Goal: Transaction & Acquisition: Purchase product/service

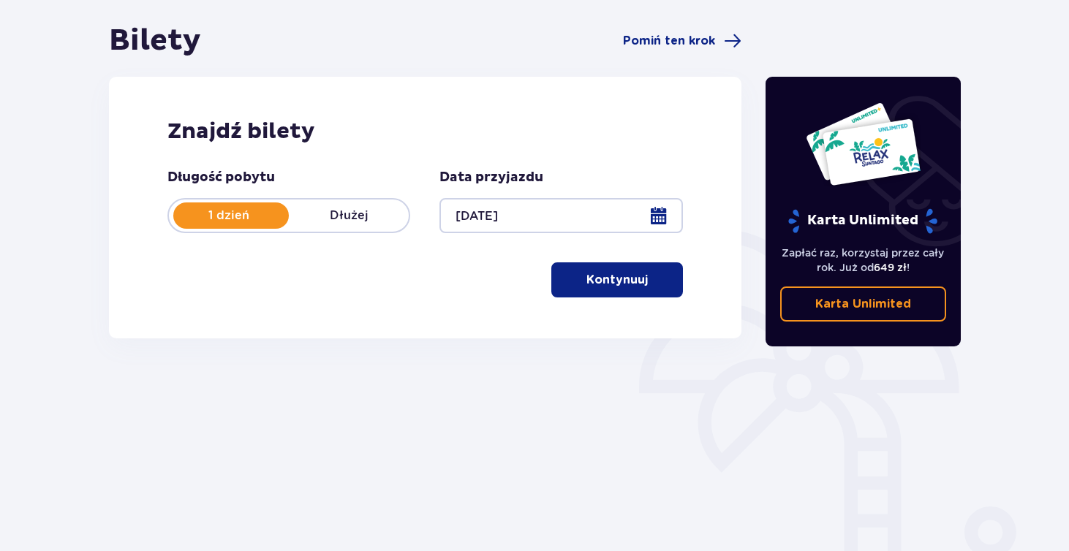
scroll to position [135, 0]
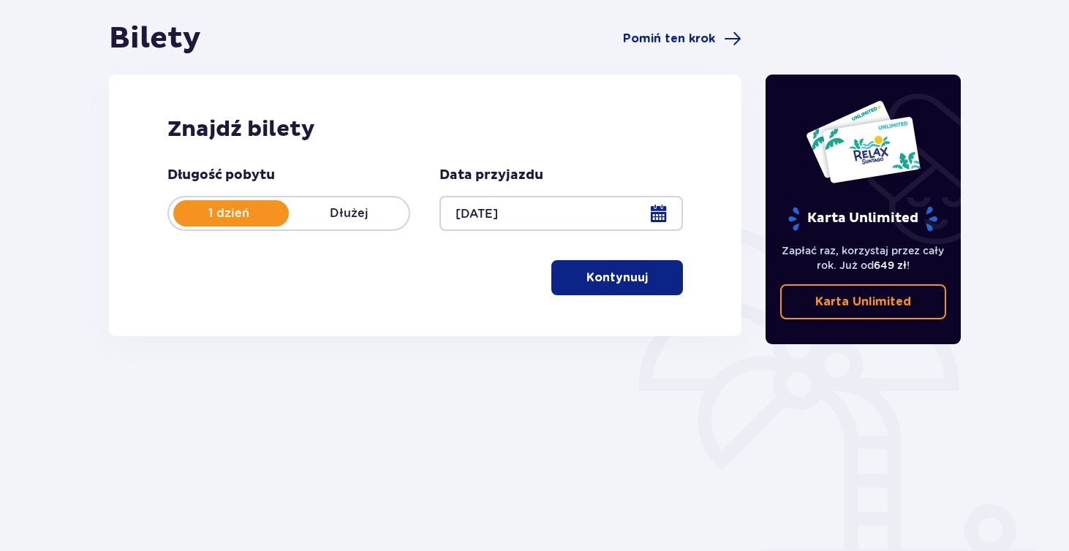
click at [587, 279] on p "Kontynuuj" at bounding box center [617, 278] width 61 height 16
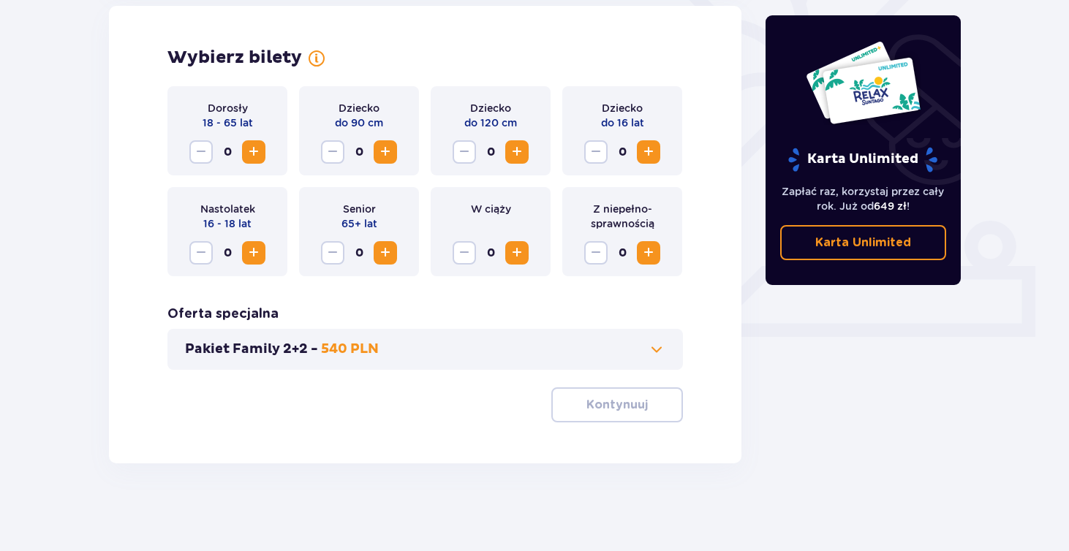
scroll to position [418, 0]
click at [254, 157] on span "Zwiększ" at bounding box center [254, 152] width 18 height 18
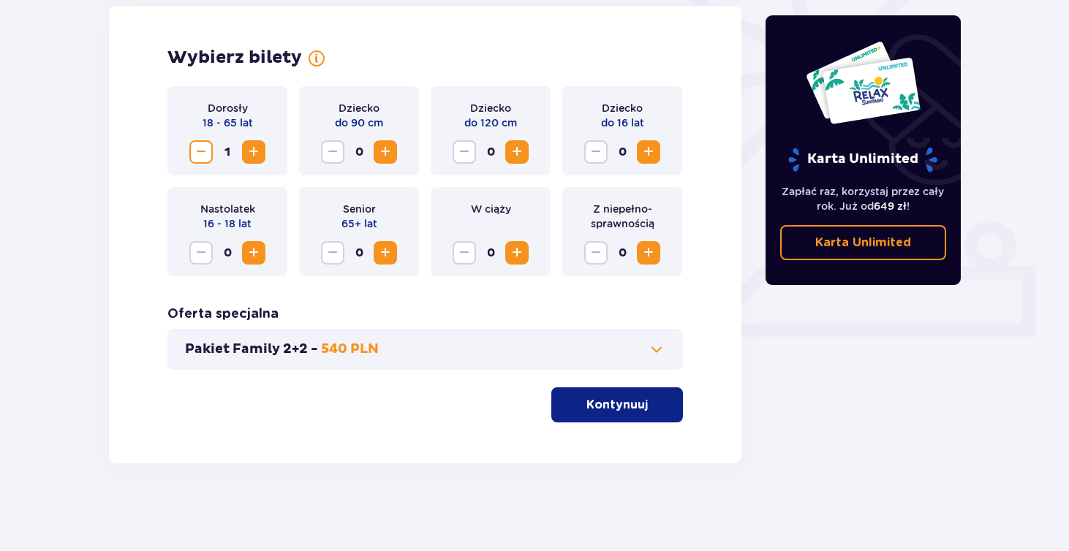
click at [254, 157] on span "Zwiększ" at bounding box center [254, 152] width 18 height 18
click at [632, 412] on p "Kontynuuj" at bounding box center [617, 405] width 61 height 16
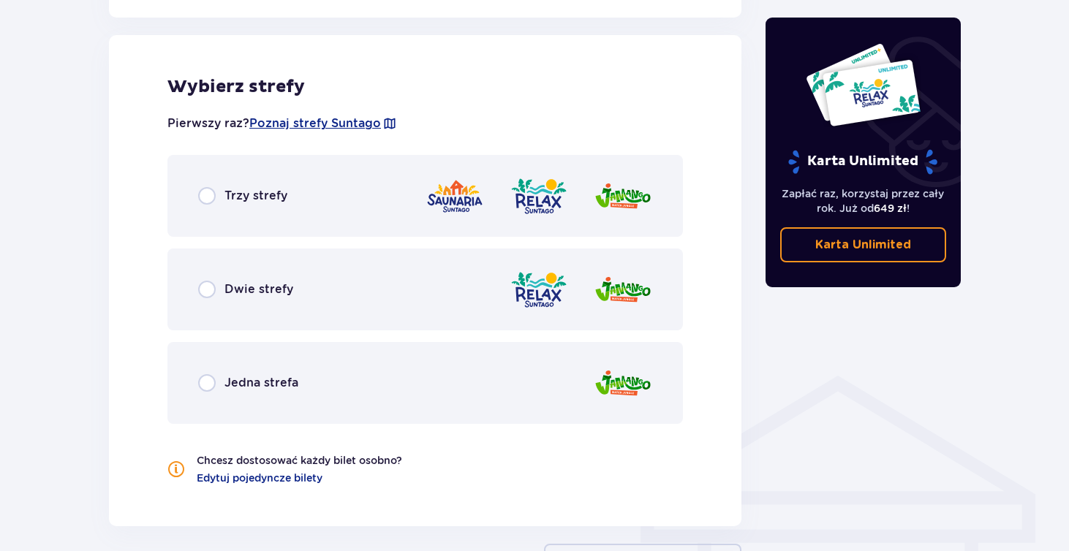
scroll to position [863, 0]
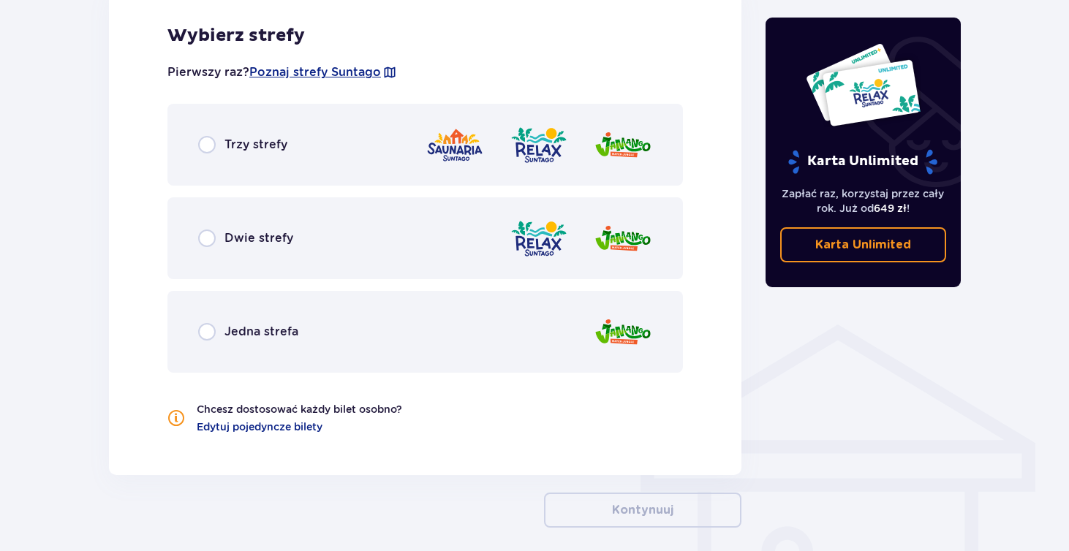
click at [198, 153] on input "radio" at bounding box center [207, 145] width 18 height 18
radio input "true"
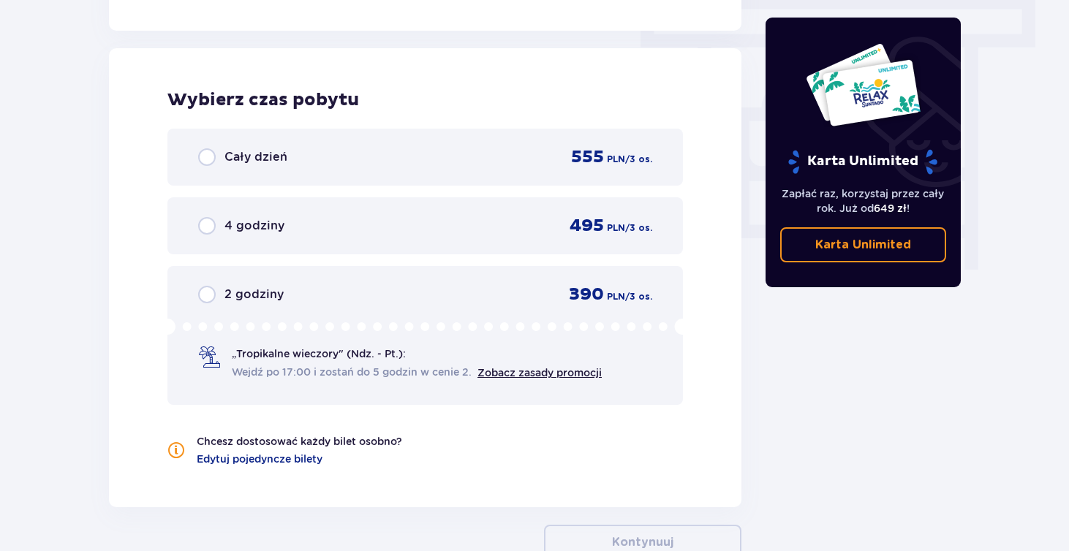
scroll to position [1321, 0]
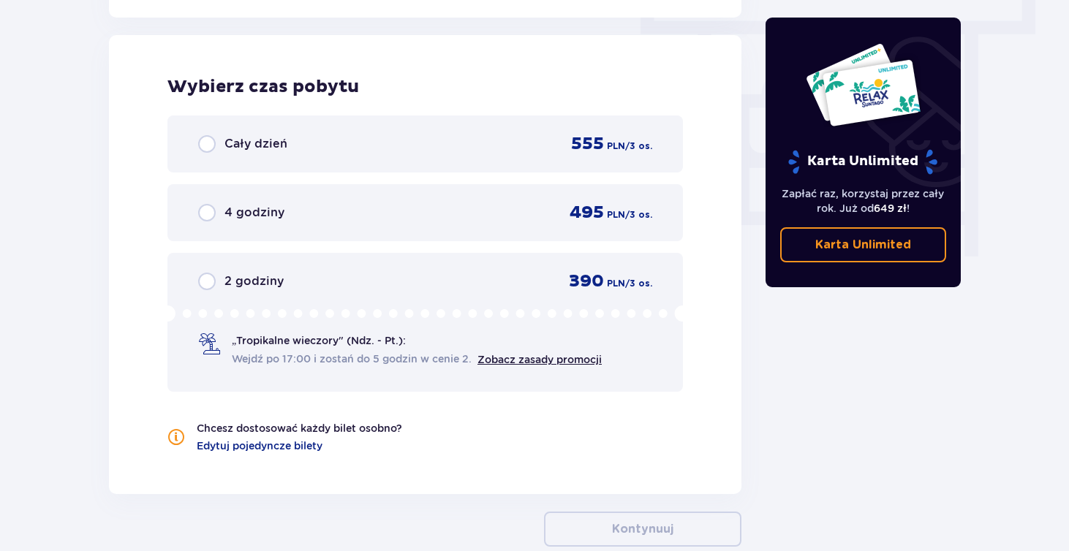
click at [204, 213] on input "radio" at bounding box center [207, 213] width 18 height 18
radio input "true"
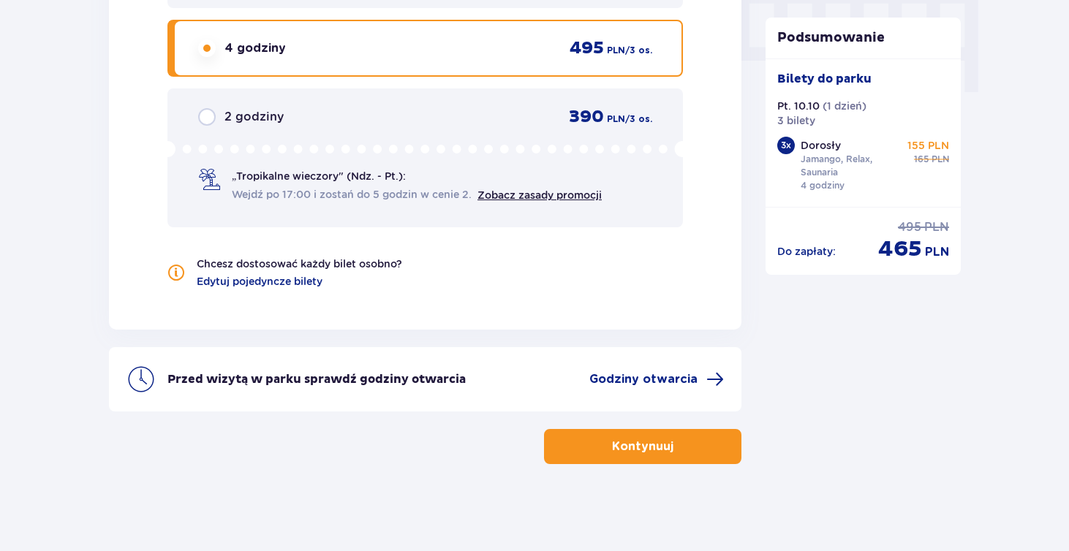
scroll to position [1486, 0]
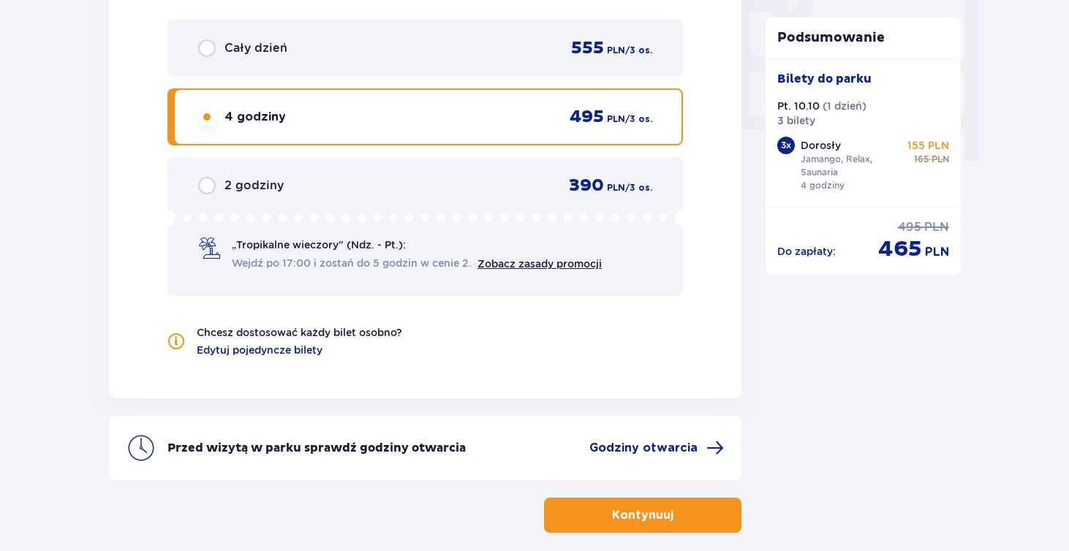
click at [205, 188] on input "radio" at bounding box center [207, 186] width 18 height 18
radio input "true"
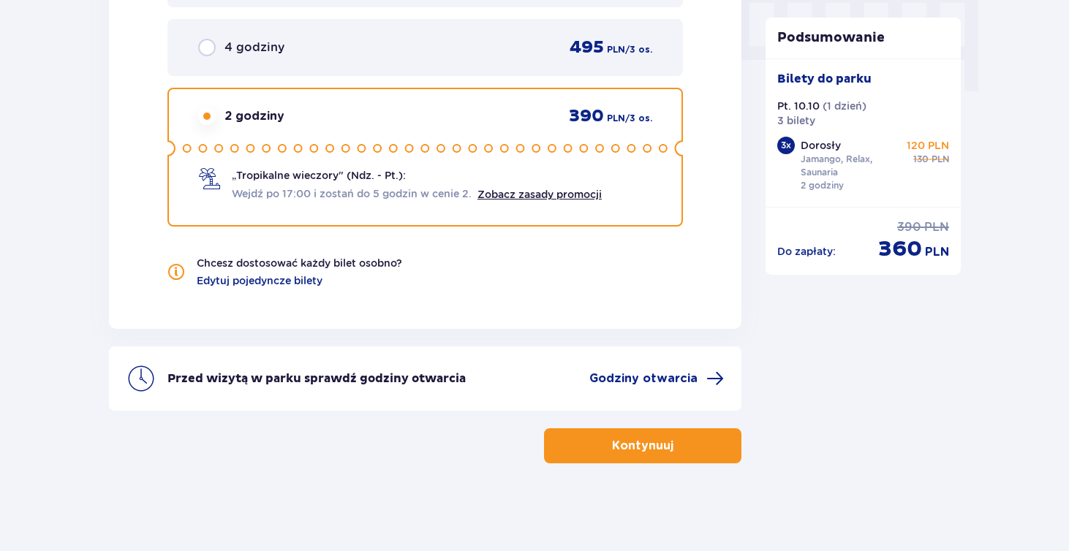
click at [674, 445] on span "button" at bounding box center [677, 446] width 18 height 18
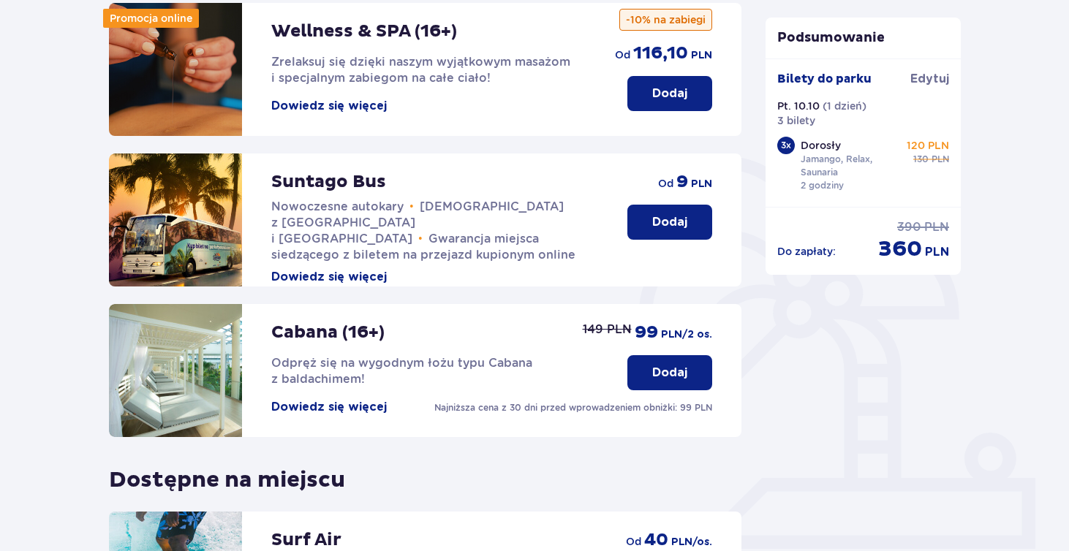
scroll to position [235, 0]
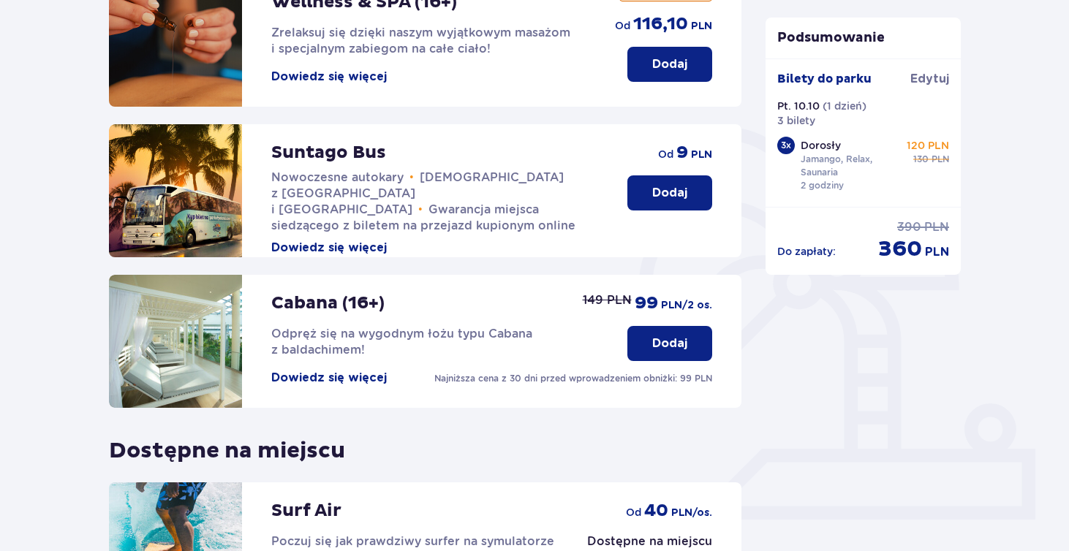
click at [676, 202] on button "Dodaj" at bounding box center [669, 193] width 85 height 35
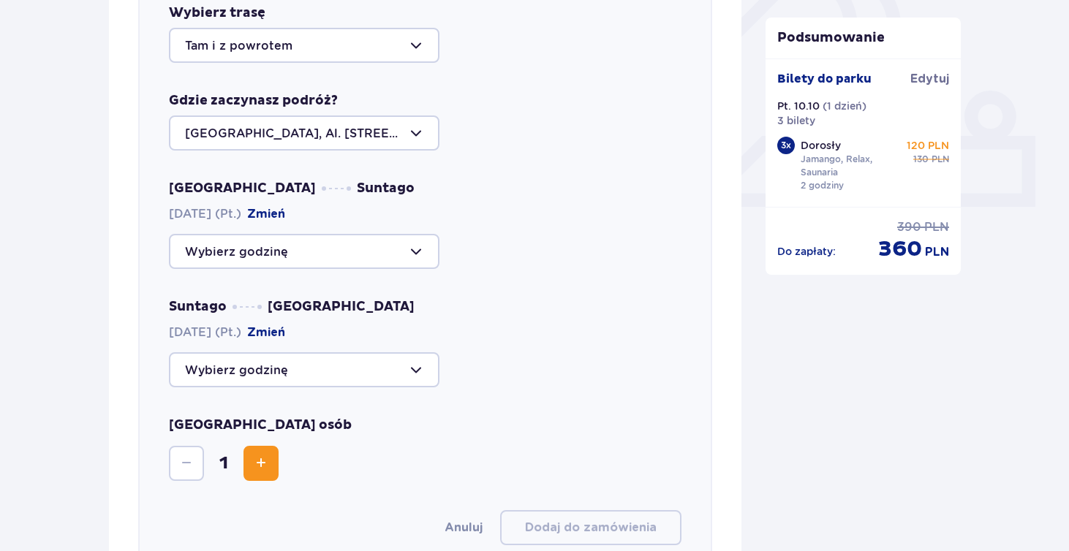
scroll to position [549, 0]
click at [410, 257] on div at bounding box center [304, 250] width 271 height 35
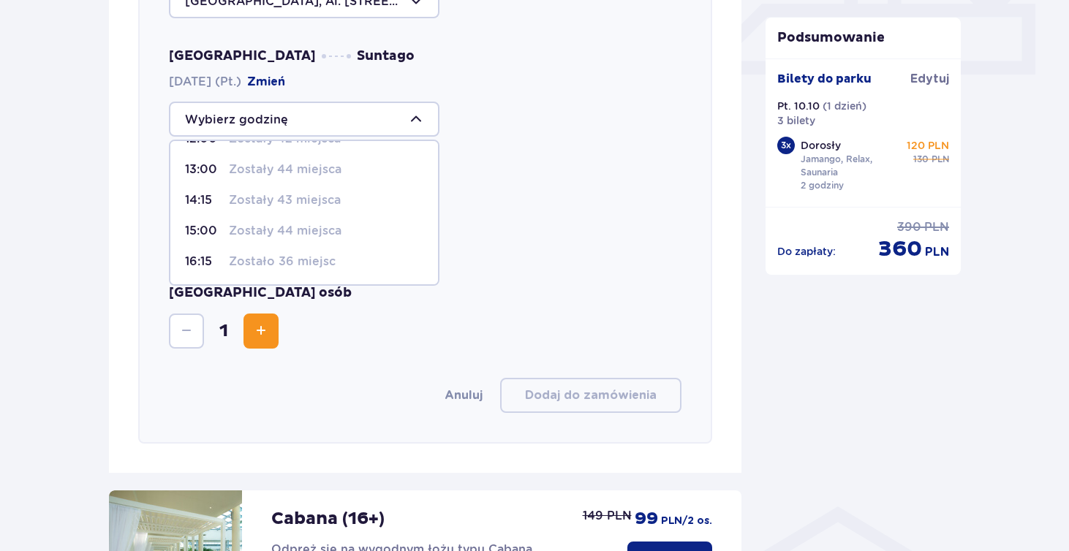
scroll to position [148, 0]
click at [470, 204] on div "Suntago Warszawa 10.10.2025 (Pt.) Zmień" at bounding box center [425, 210] width 513 height 89
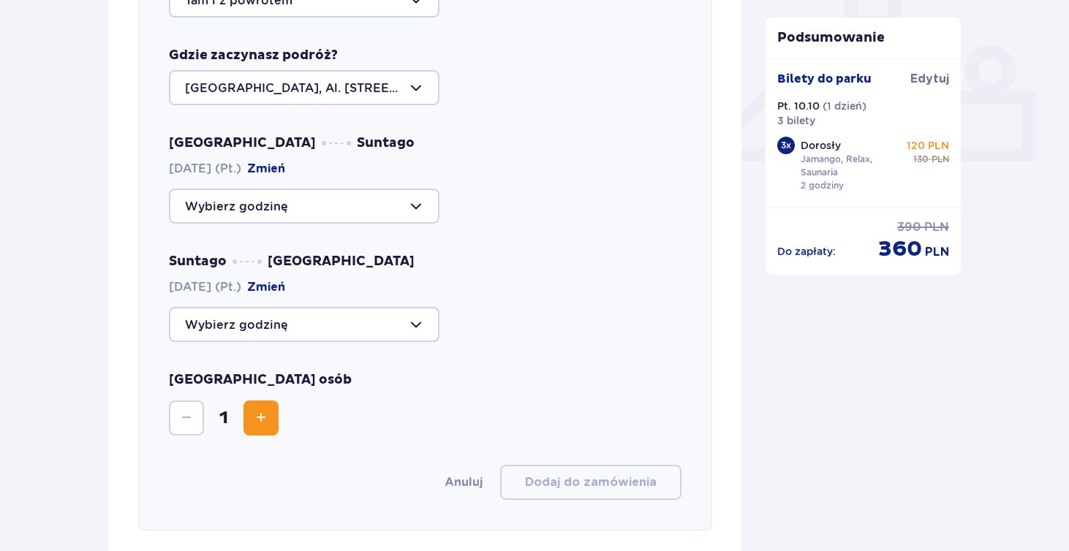
scroll to position [595, 0]
click at [418, 206] on div at bounding box center [304, 205] width 271 height 35
click at [529, 184] on div "Warszawa Suntago 10.10.2025 (Pt.) Zmień" at bounding box center [425, 178] width 513 height 89
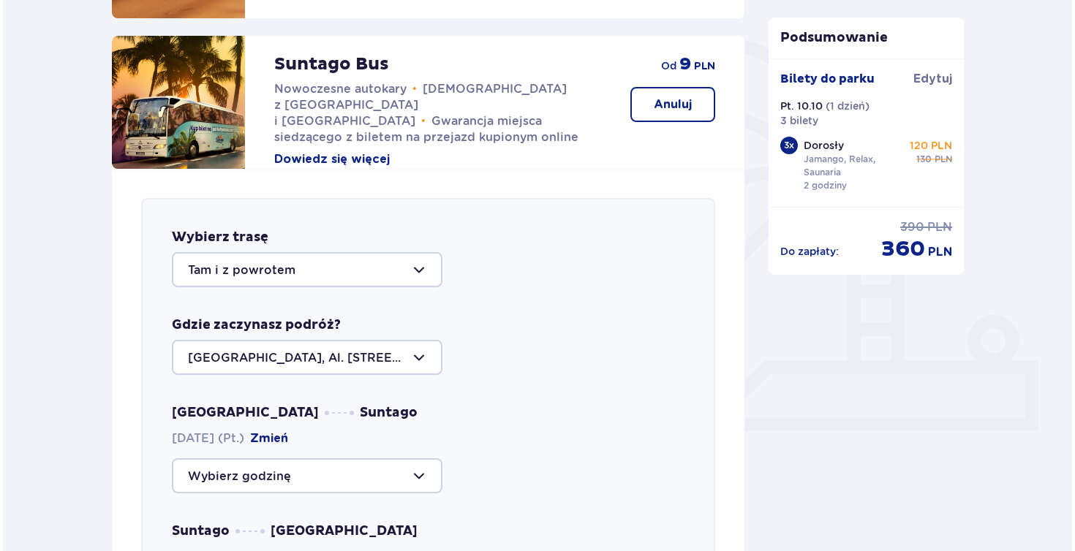
scroll to position [314, 0]
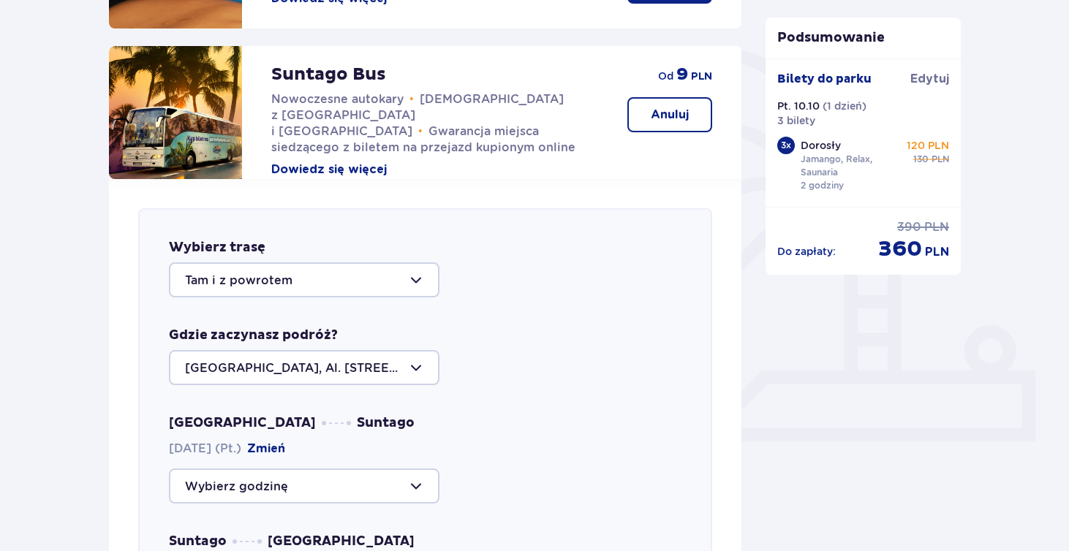
click at [349, 162] on button "Dowiedz się więcej" at bounding box center [329, 170] width 116 height 16
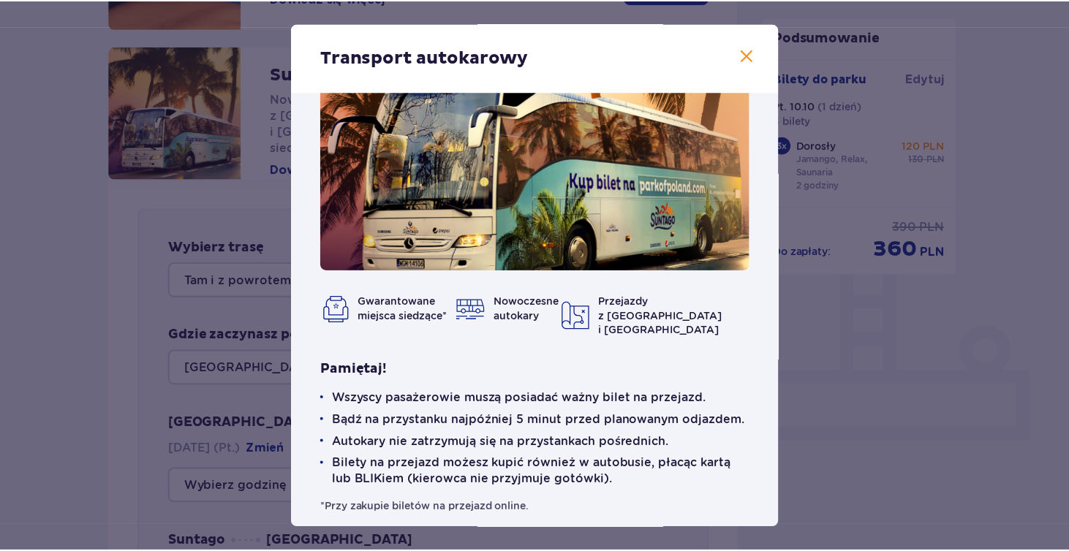
scroll to position [37, 0]
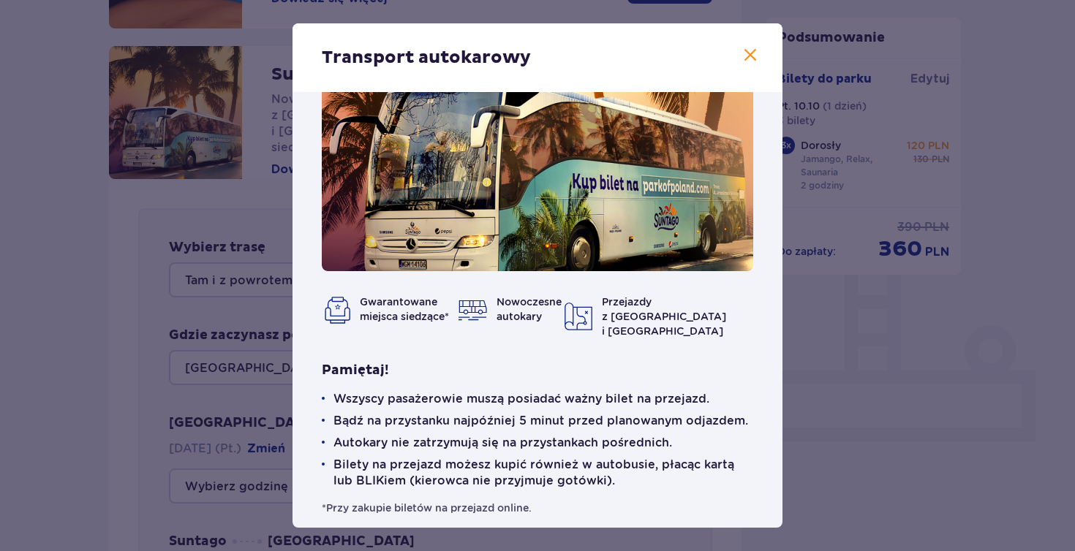
click at [747, 59] on span at bounding box center [751, 56] width 18 height 18
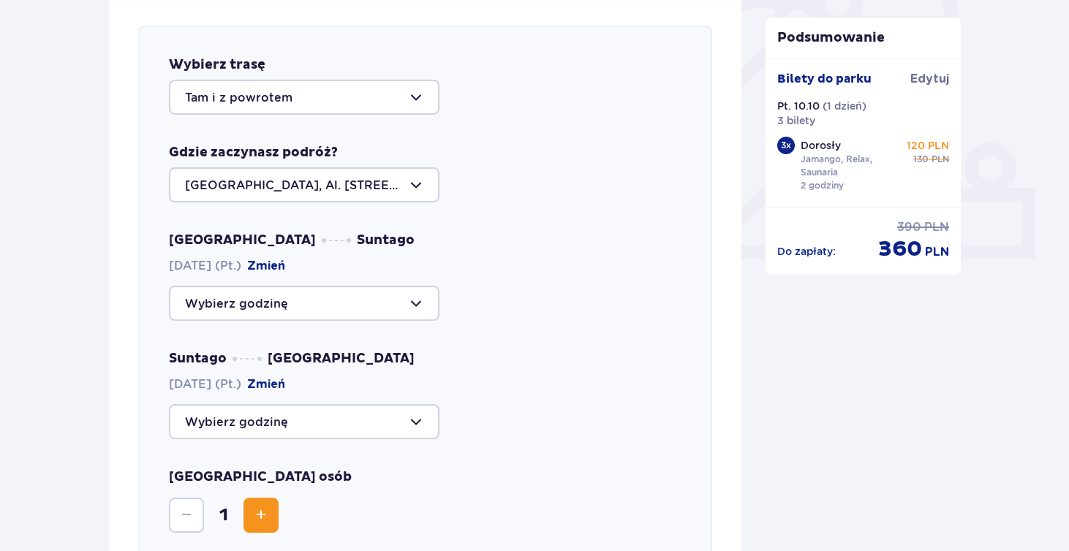
scroll to position [497, 0]
click at [415, 180] on div at bounding box center [304, 184] width 271 height 35
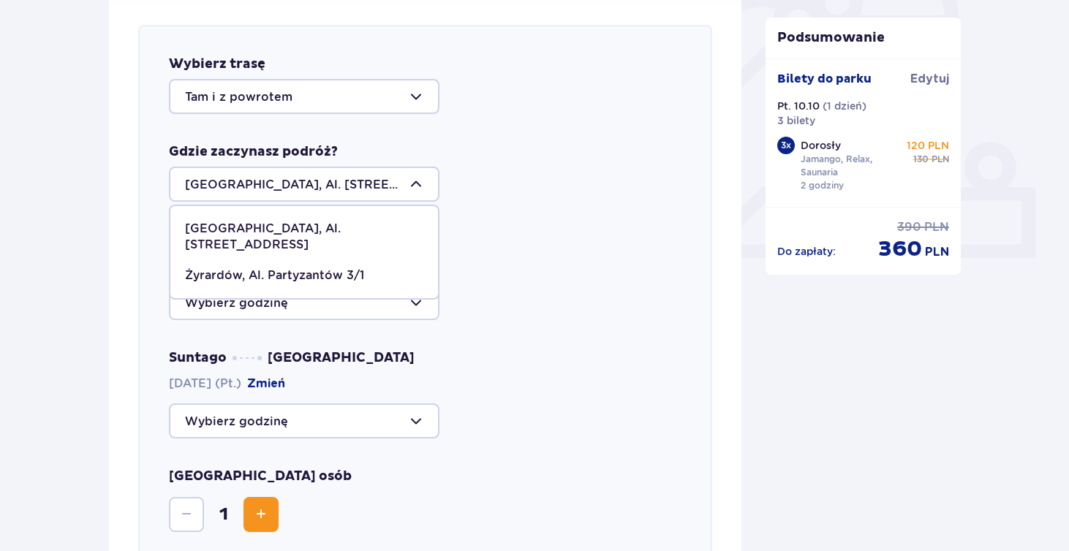
click at [498, 199] on div "Warszawa, Al. Jerozolimskie 56 Warszawa, Al. Jerozolimskie 56 Żyrardów, Al. Par…" at bounding box center [425, 184] width 513 height 35
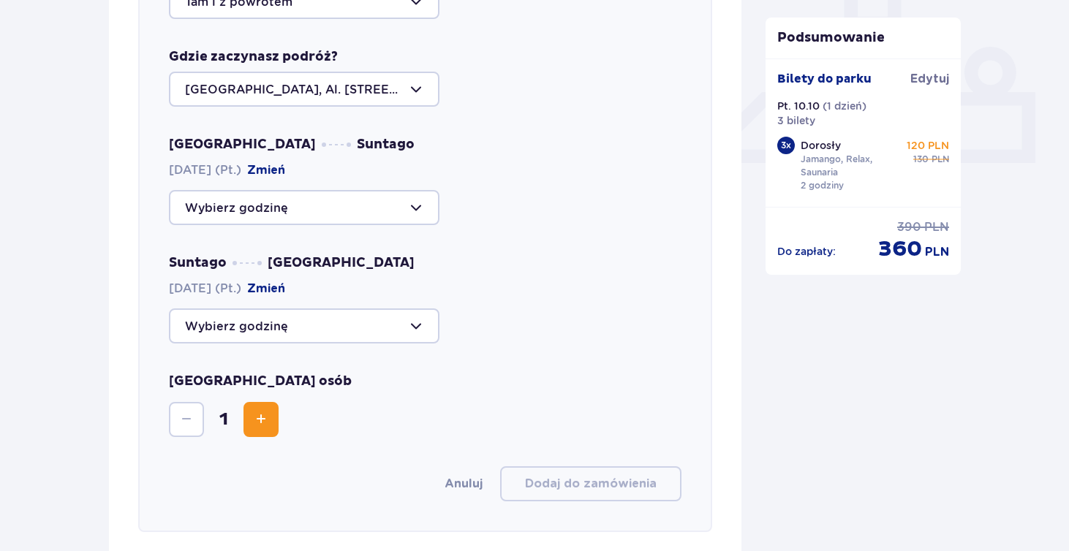
scroll to position [593, 0]
click at [407, 208] on div at bounding box center [304, 206] width 271 height 35
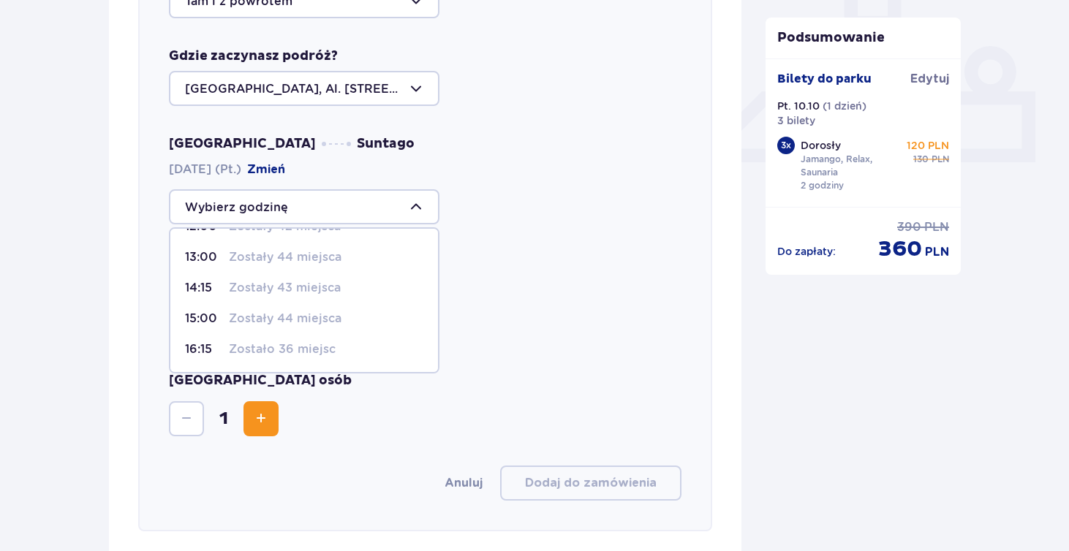
scroll to position [148, 0]
click at [326, 346] on p "Zostało 36 miejsc" at bounding box center [282, 350] width 107 height 16
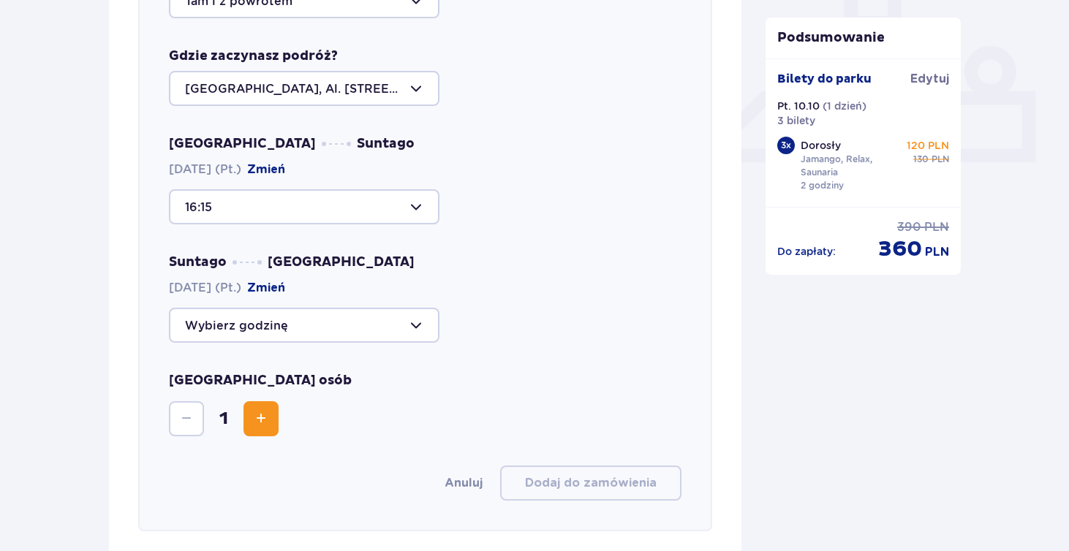
type input "16:15"
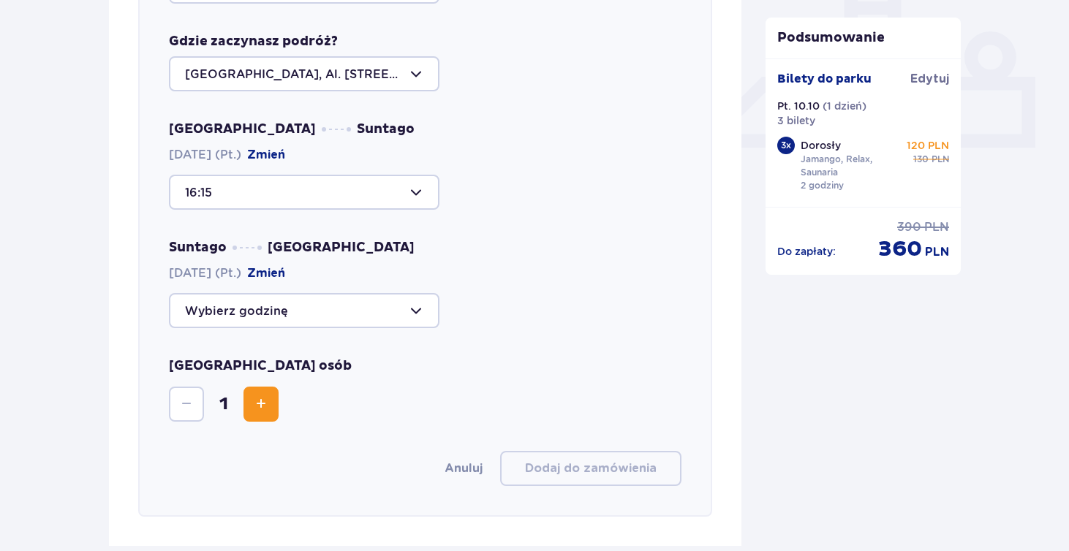
scroll to position [610, 0]
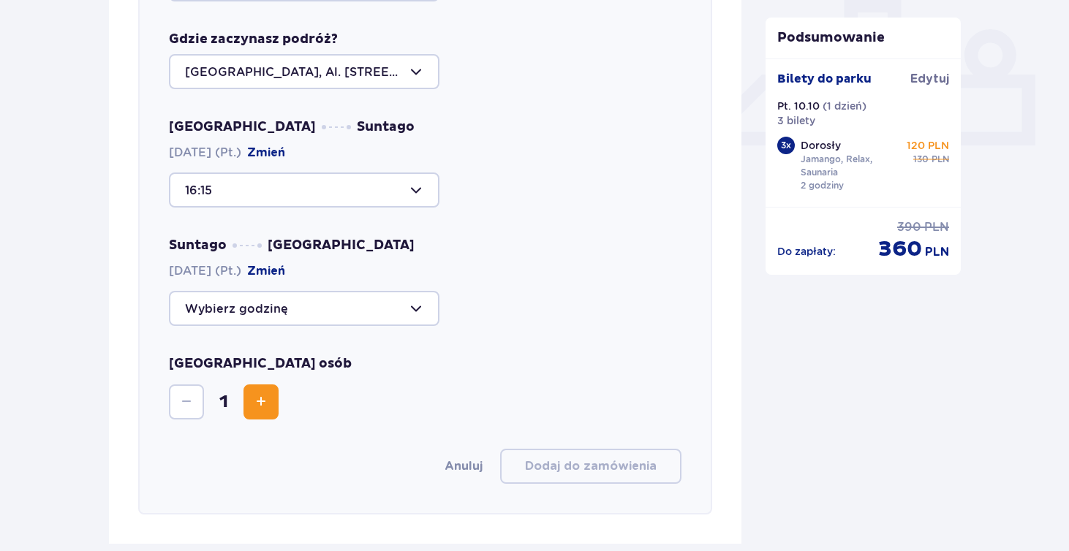
click at [402, 304] on div at bounding box center [304, 308] width 271 height 35
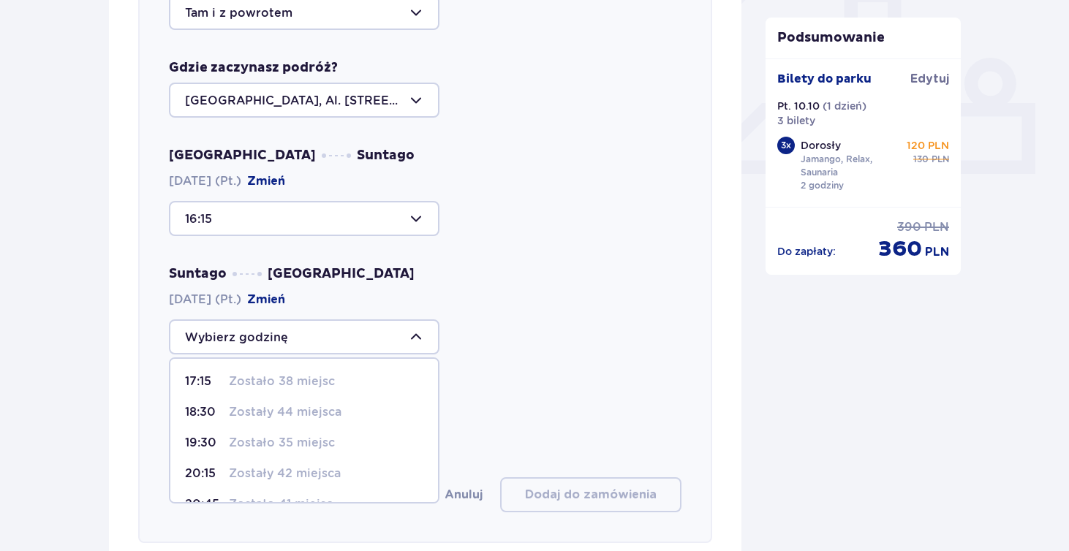
scroll to position [571, 0]
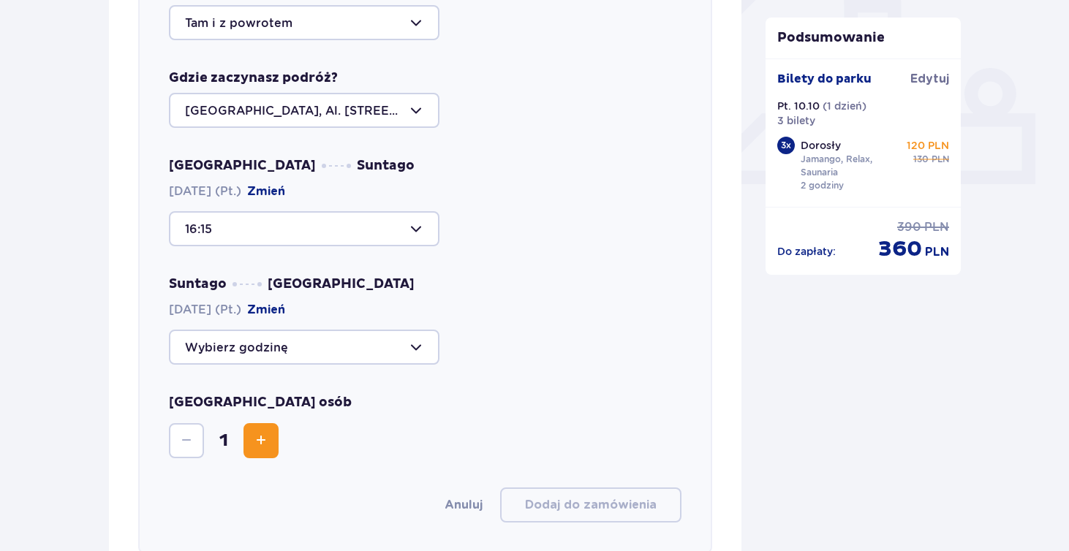
click at [545, 311] on div "Suntago Warszawa 10.10.2025 (Pt.) Zmień" at bounding box center [425, 320] width 513 height 89
click at [391, 248] on div "Warszawa Suntago 10.10.2025 (Pt.) Zmień 16:15 Suntago Warszawa 10.10.2025 (Pt.)…" at bounding box center [425, 261] width 513 height 208
click at [394, 211] on div "Warszawa Suntago 10.10.2025 (Pt.) Zmień 16:15" at bounding box center [425, 201] width 513 height 89
click at [396, 234] on div at bounding box center [304, 228] width 271 height 35
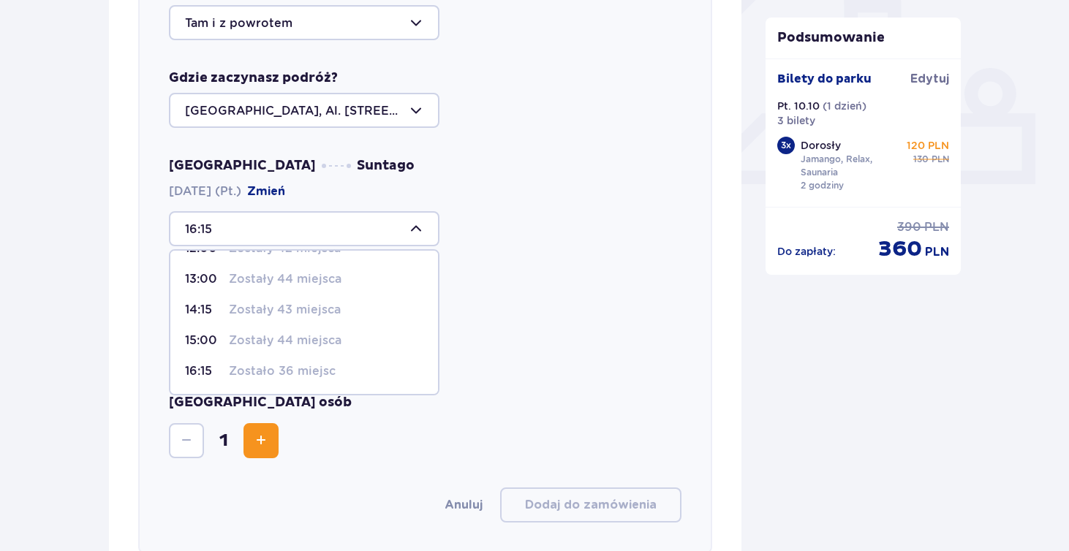
scroll to position [148, 0]
click at [355, 377] on div "16:15 Zostało 36 miejsc" at bounding box center [304, 371] width 238 height 16
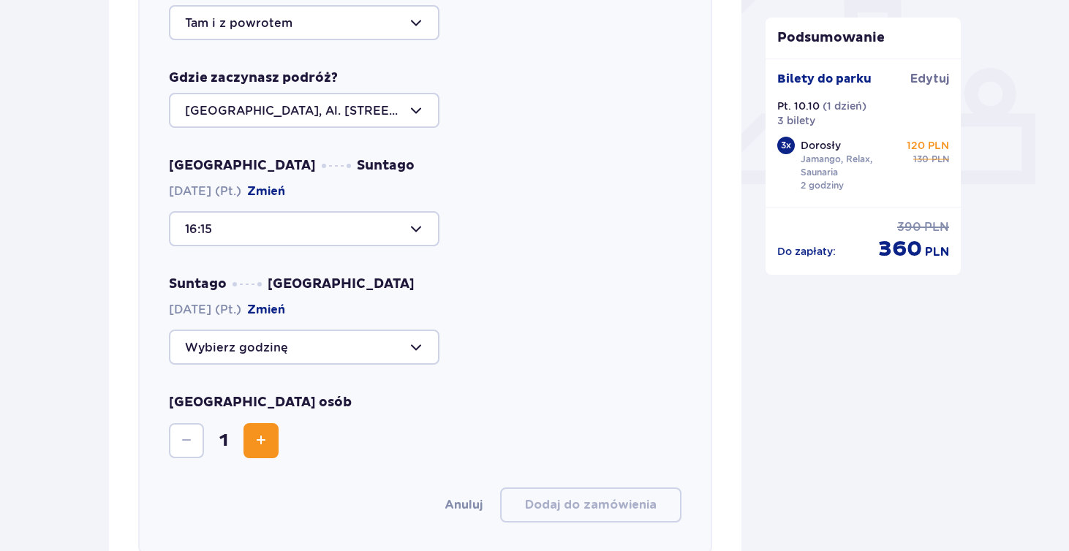
click at [434, 347] on div at bounding box center [304, 347] width 271 height 35
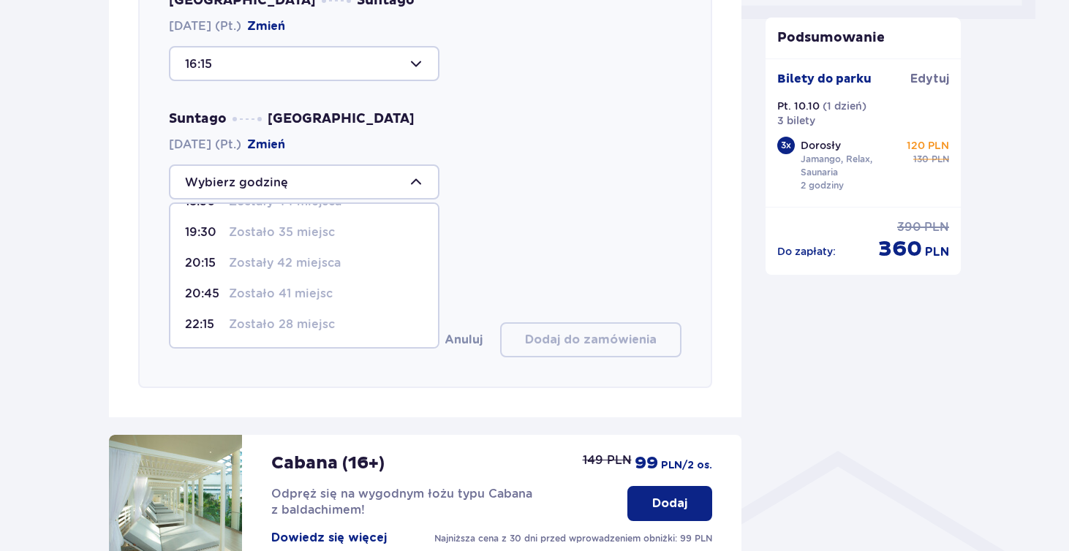
scroll to position [56, 0]
click at [354, 321] on div "22:15 Zostało 28 miejsc" at bounding box center [304, 325] width 238 height 16
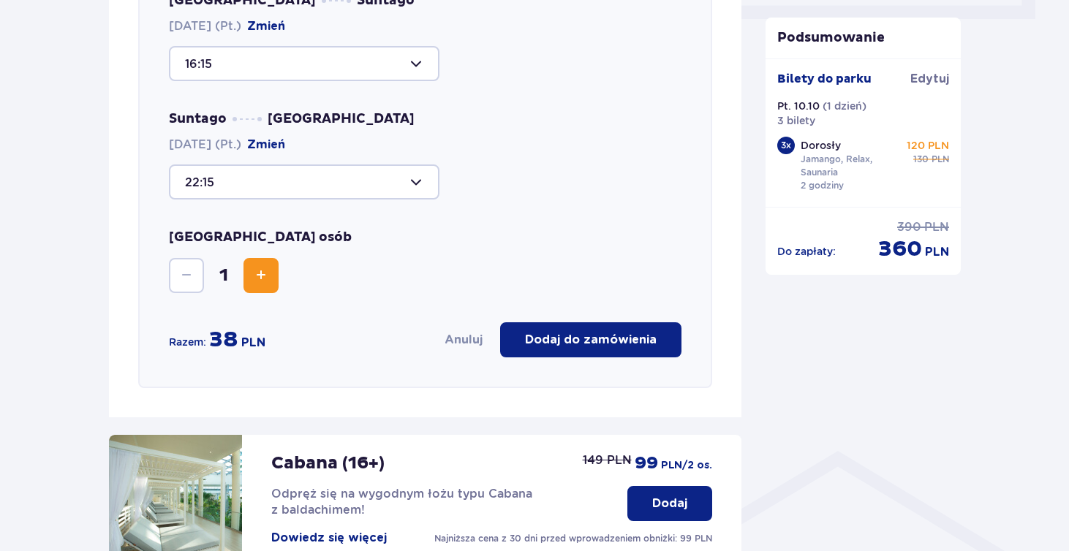
type input "22:15"
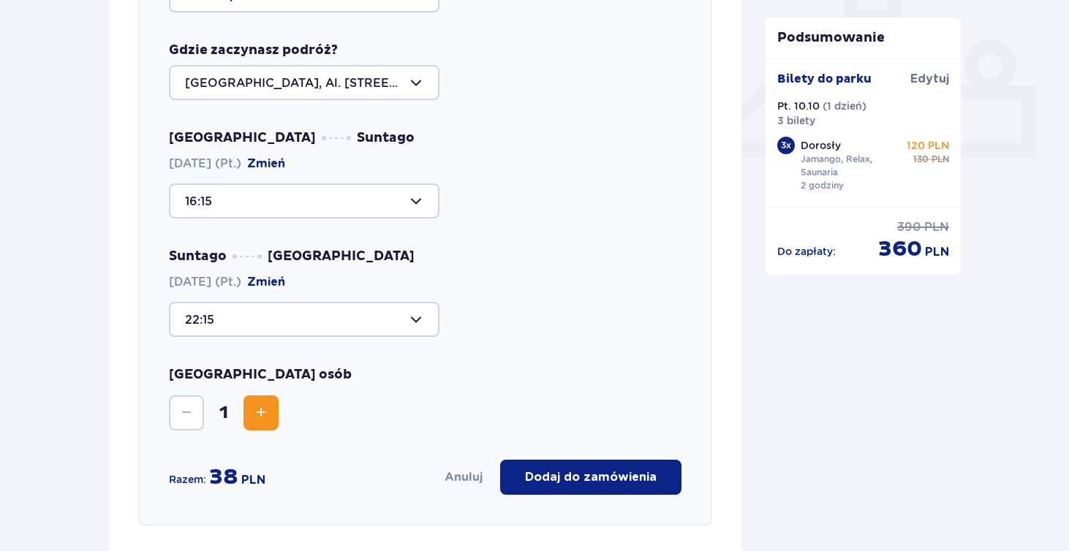
scroll to position [598, 0]
click at [267, 423] on button "Zwiększ" at bounding box center [261, 413] width 35 height 35
click at [267, 423] on span "Zwiększ" at bounding box center [261, 414] width 18 height 18
click at [196, 413] on button "Zmniejsz" at bounding box center [186, 413] width 35 height 35
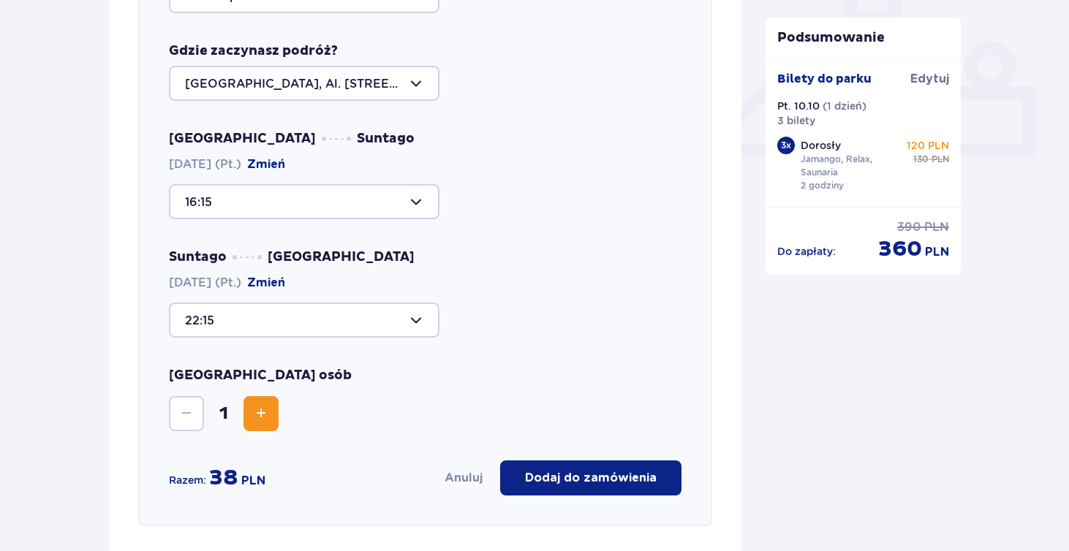
click at [262, 432] on div "Wybierz trasę Tam i z powrotem Gdzie zaczynasz podróż? Warszawa, Al. Jerozolims…" at bounding box center [425, 225] width 574 height 603
click at [262, 422] on span "Zwiększ" at bounding box center [261, 414] width 18 height 18
click at [565, 477] on p "Dodaj do zamówienia" at bounding box center [591, 478] width 132 height 16
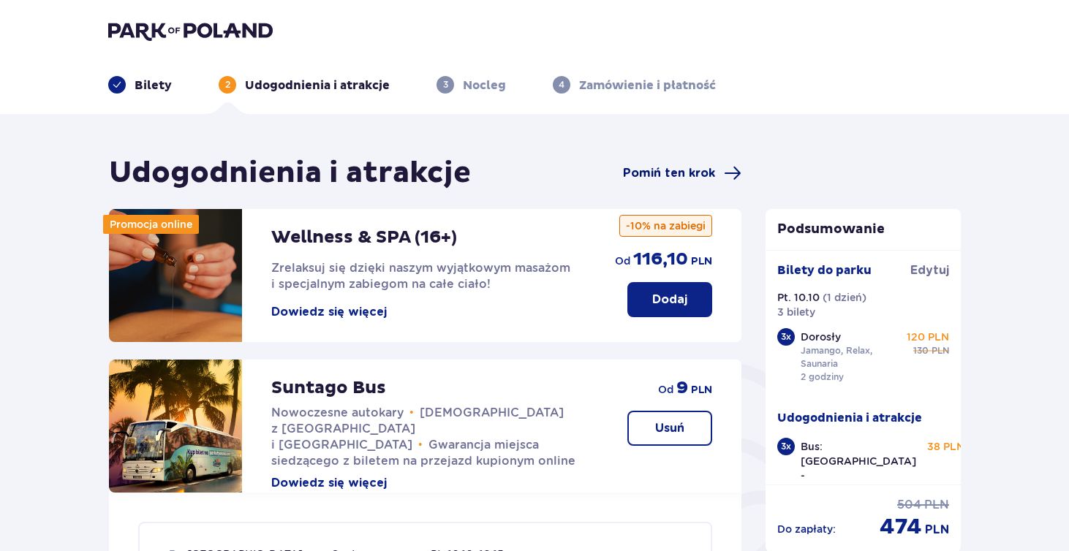
scroll to position [0, 0]
click at [703, 173] on span "Pomiń ten krok" at bounding box center [669, 173] width 92 height 16
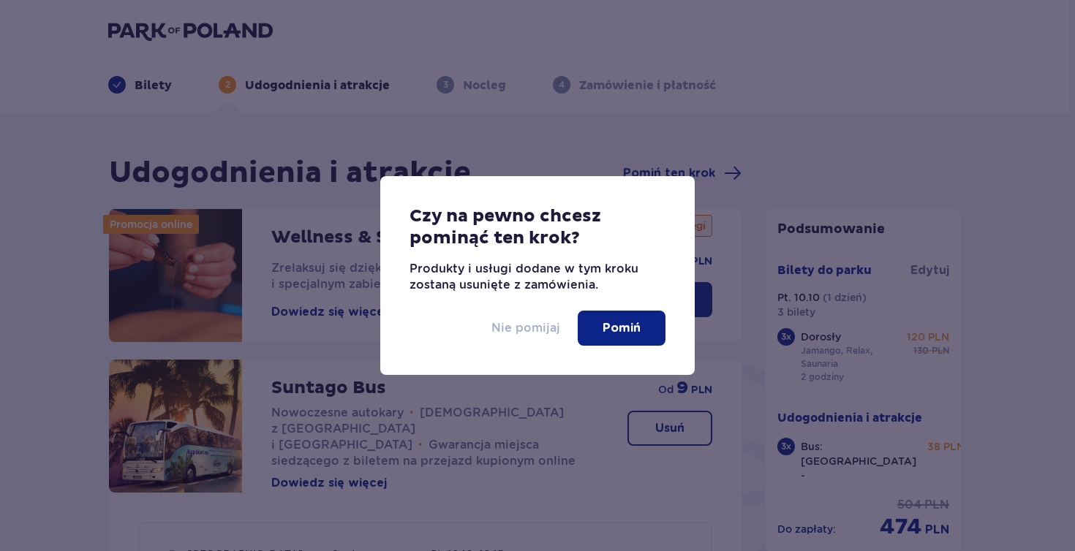
click at [536, 328] on p "Nie pomijaj" at bounding box center [525, 328] width 69 height 16
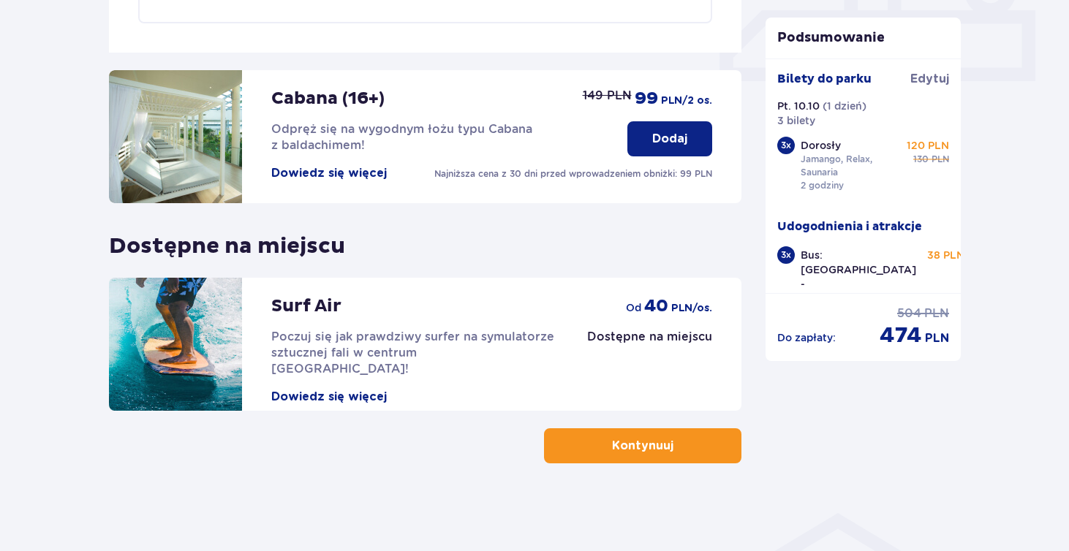
click at [631, 453] on p "Kontynuuj" at bounding box center [642, 446] width 61 height 16
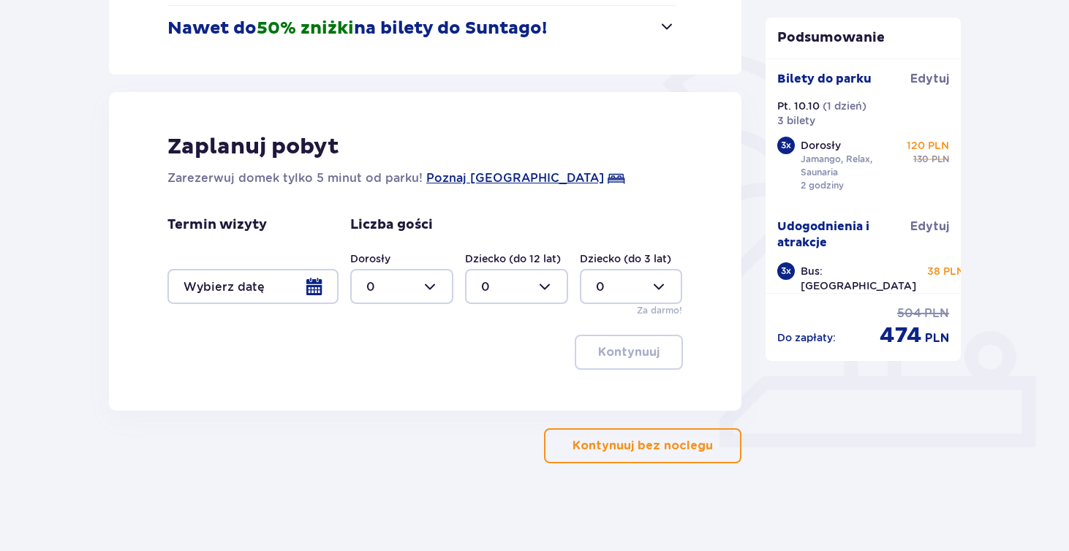
click at [646, 441] on p "Kontynuuj bez noclegu" at bounding box center [643, 446] width 140 height 16
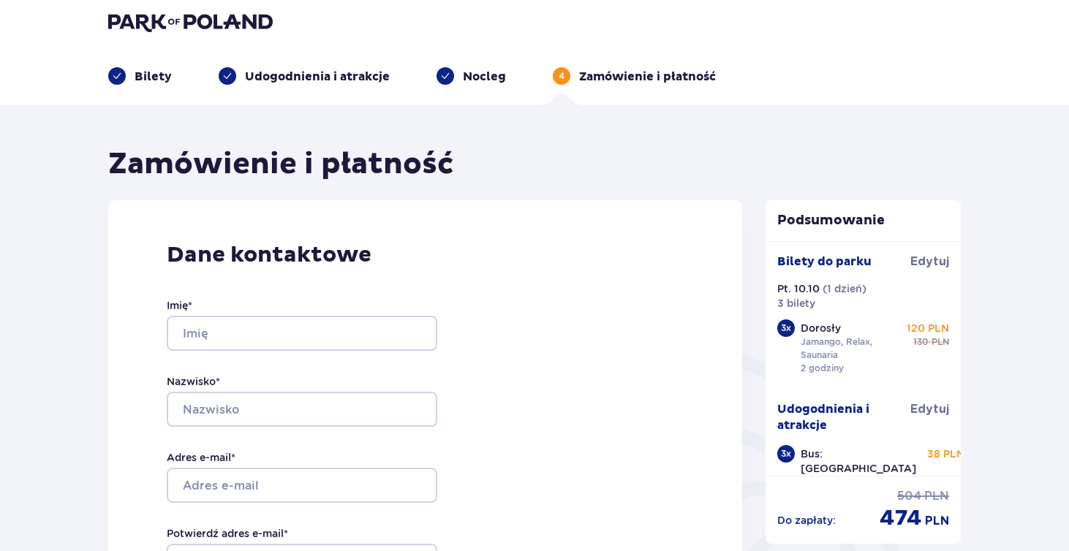
scroll to position [34, 0]
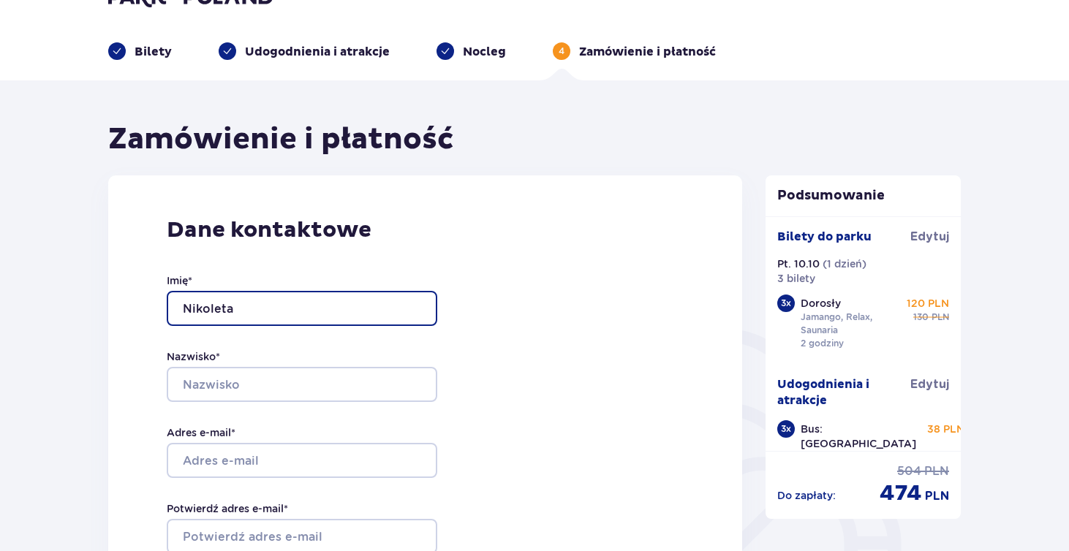
type input "Nikoleta"
click at [295, 407] on div "Imię * Nikoleta Nazwisko * Adres e-mail * Potwierdź adres e-mail * Numer telefo…" at bounding box center [302, 459] width 271 height 431
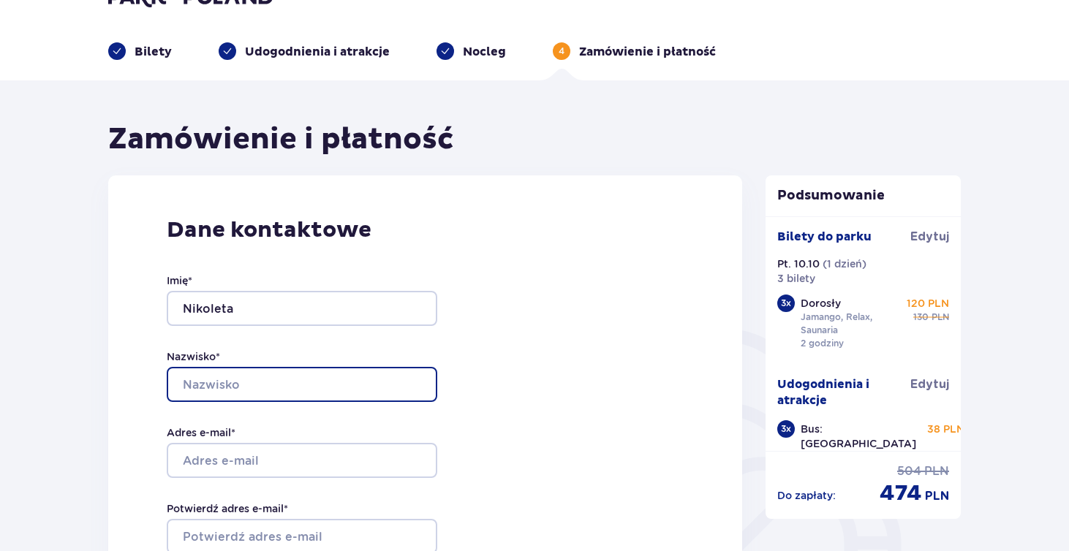
click at [290, 383] on input "Nazwisko *" at bounding box center [302, 384] width 271 height 35
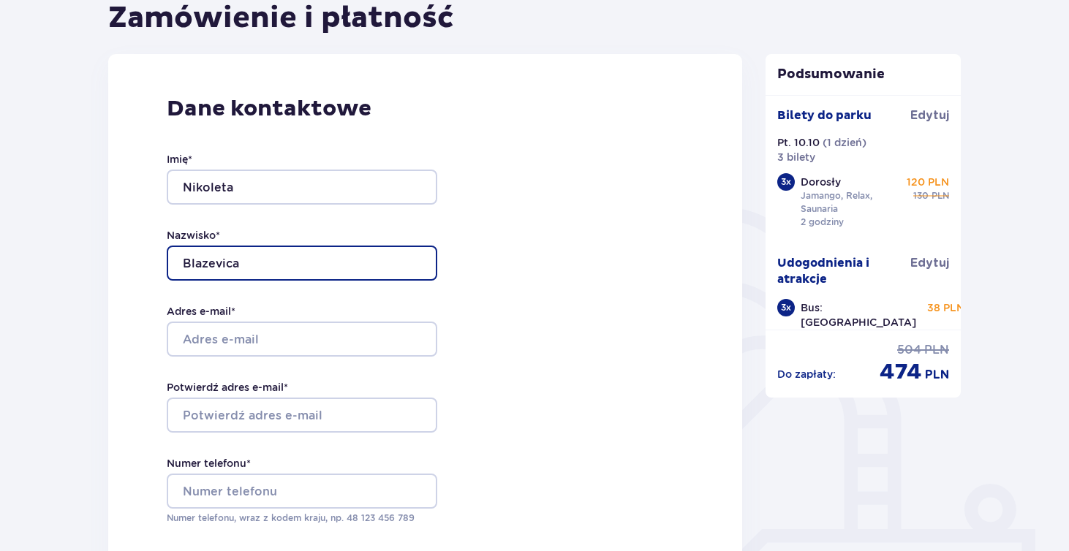
scroll to position [156, 0]
type input "Blazevica"
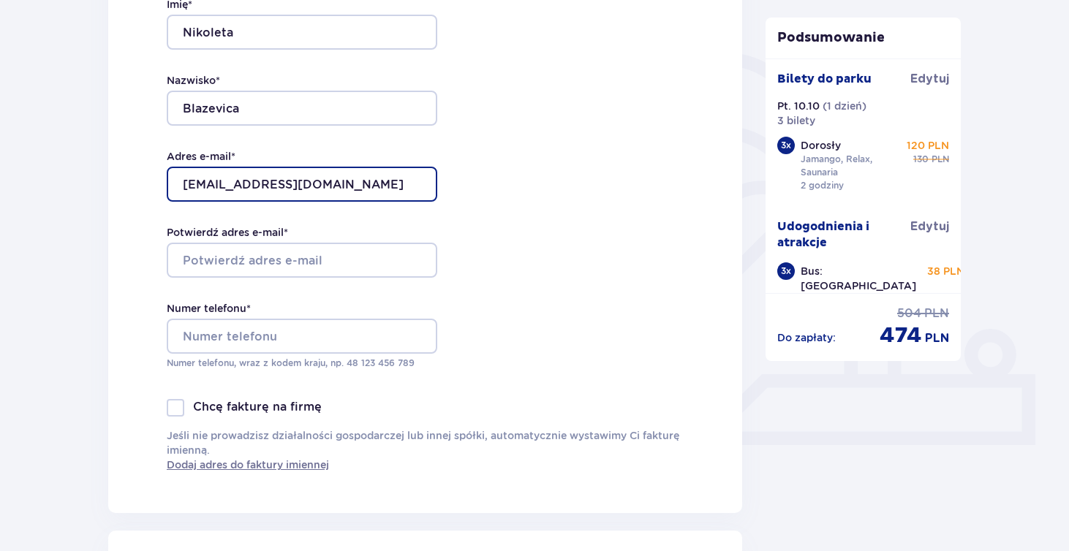
scroll to position [334, 0]
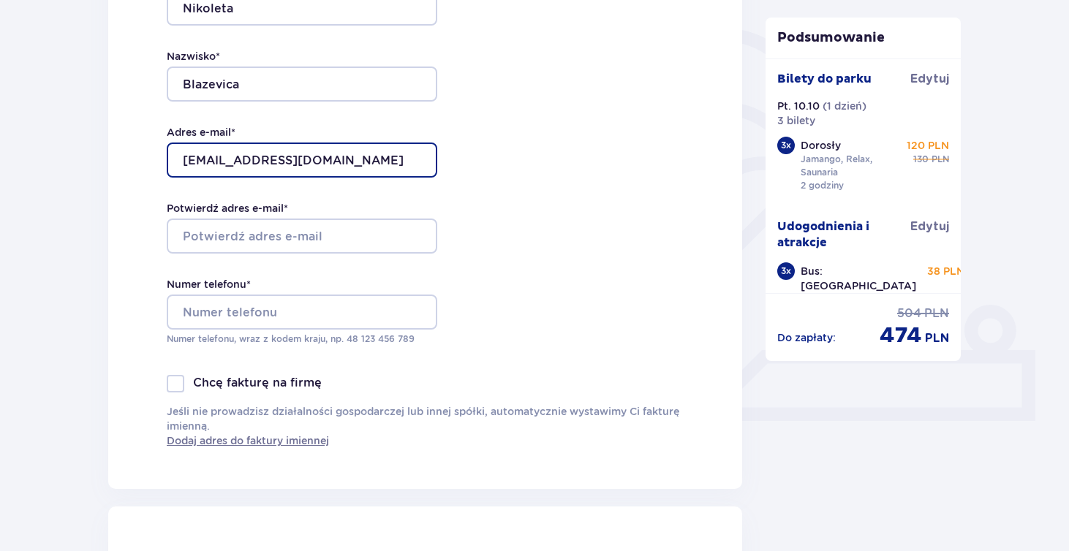
type input "[EMAIL_ADDRESS][DOMAIN_NAME]"
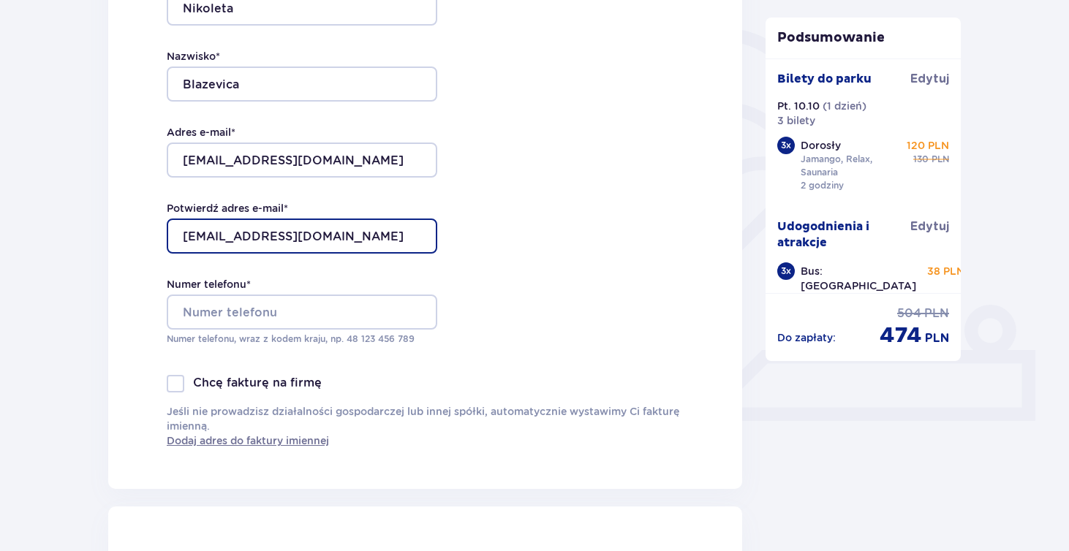
type input "[EMAIL_ADDRESS][DOMAIN_NAME]"
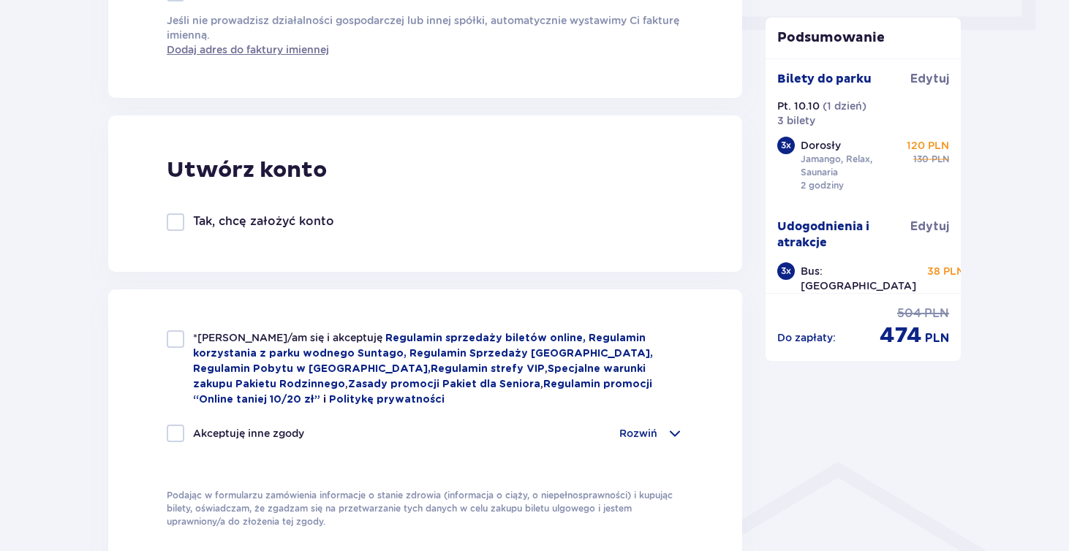
scroll to position [741, 0]
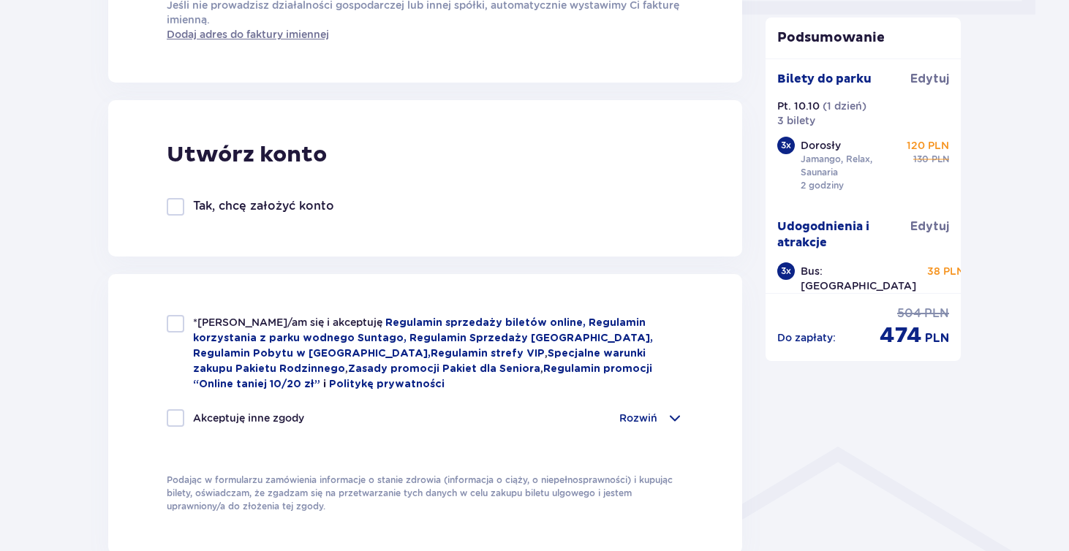
click at [177, 330] on div at bounding box center [176, 324] width 18 height 18
checkbox input "true"
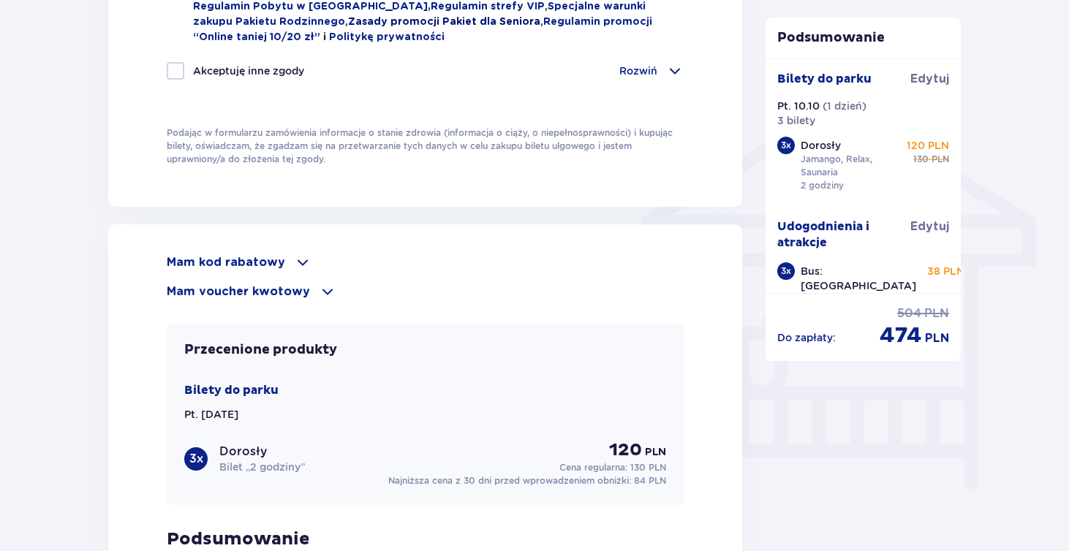
scroll to position [1218, 0]
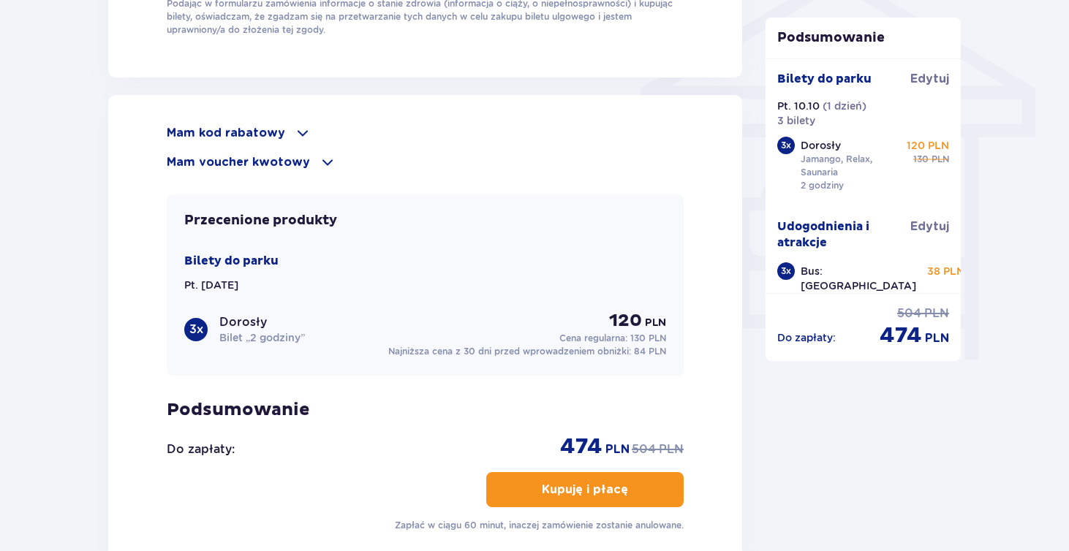
click at [282, 129] on div "Mam kod rabatowy" at bounding box center [425, 133] width 517 height 18
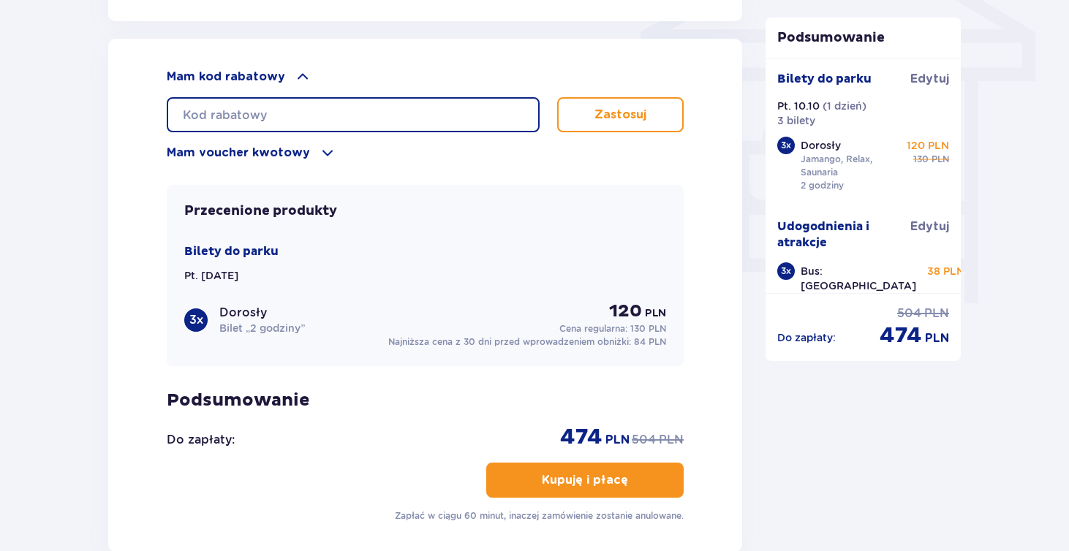
scroll to position [1275, 0]
click at [418, 122] on input "text" at bounding box center [353, 114] width 373 height 35
click at [400, 113] on input "text" at bounding box center [353, 114] width 373 height 35
type input "LDDT1H19XUGQIT"
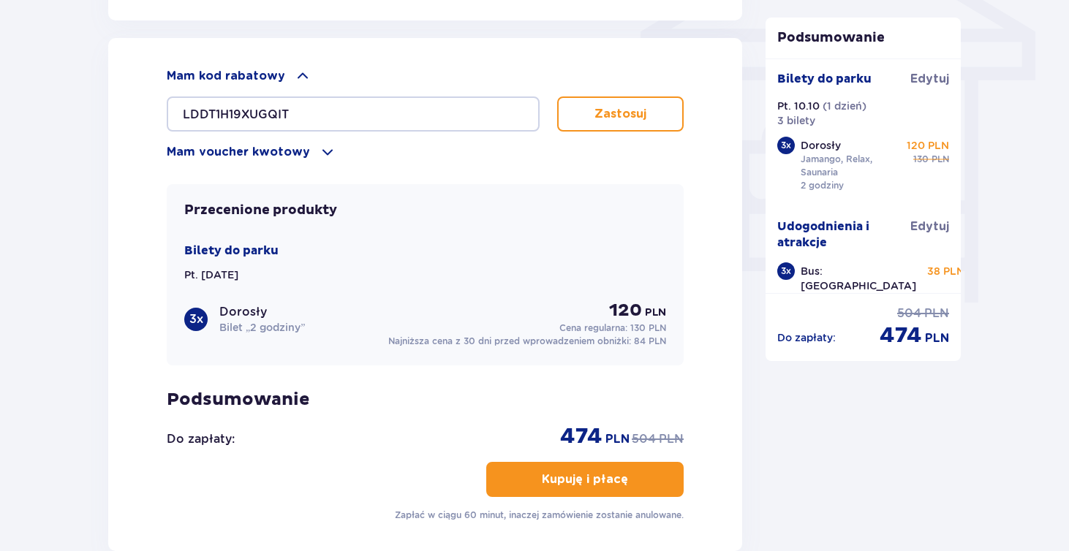
click at [623, 113] on p "Zastosuj" at bounding box center [621, 114] width 52 height 16
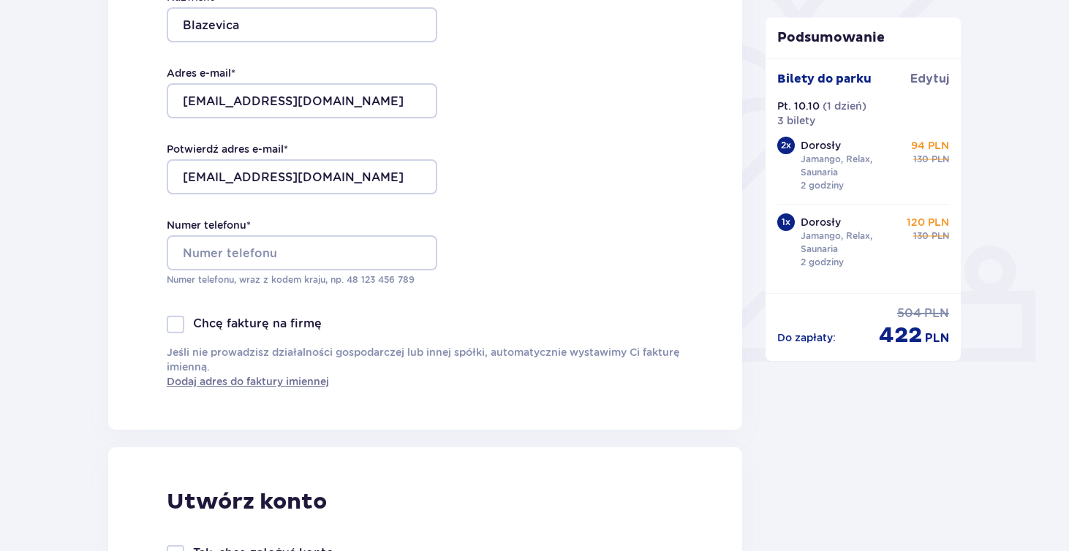
scroll to position [542, 0]
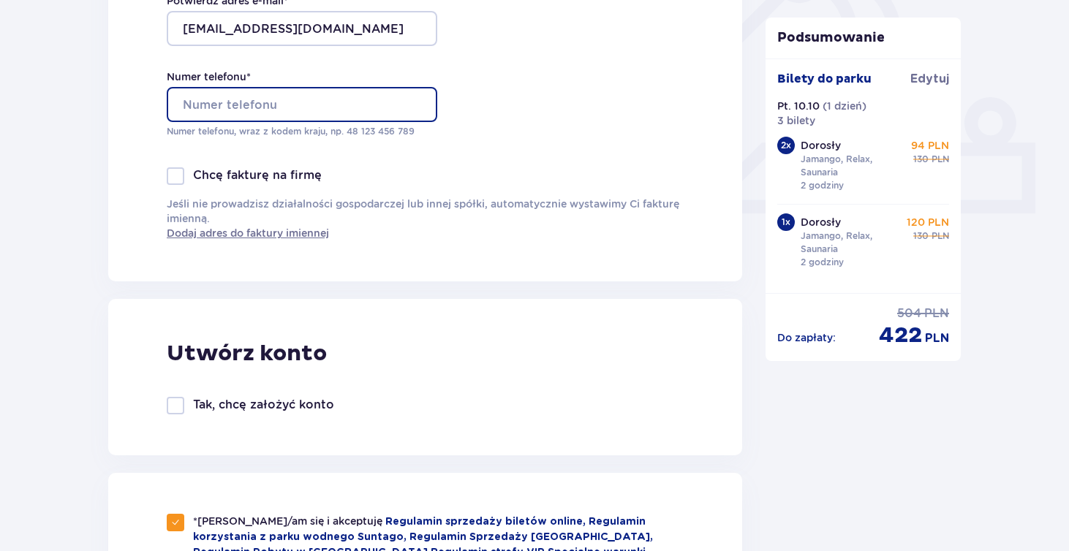
click at [229, 100] on input "Numer telefonu *" at bounding box center [302, 104] width 271 height 35
click at [241, 105] on input "Numer telefonu *" at bounding box center [302, 104] width 271 height 35
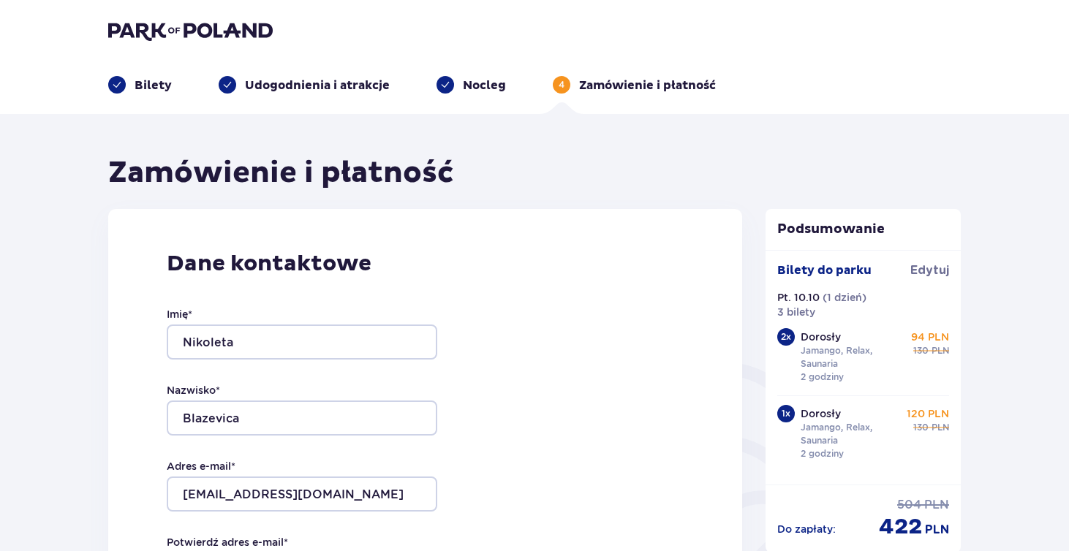
scroll to position [0, 0]
type input "607493385"
click at [486, 84] on p "Nocleg" at bounding box center [484, 86] width 43 height 16
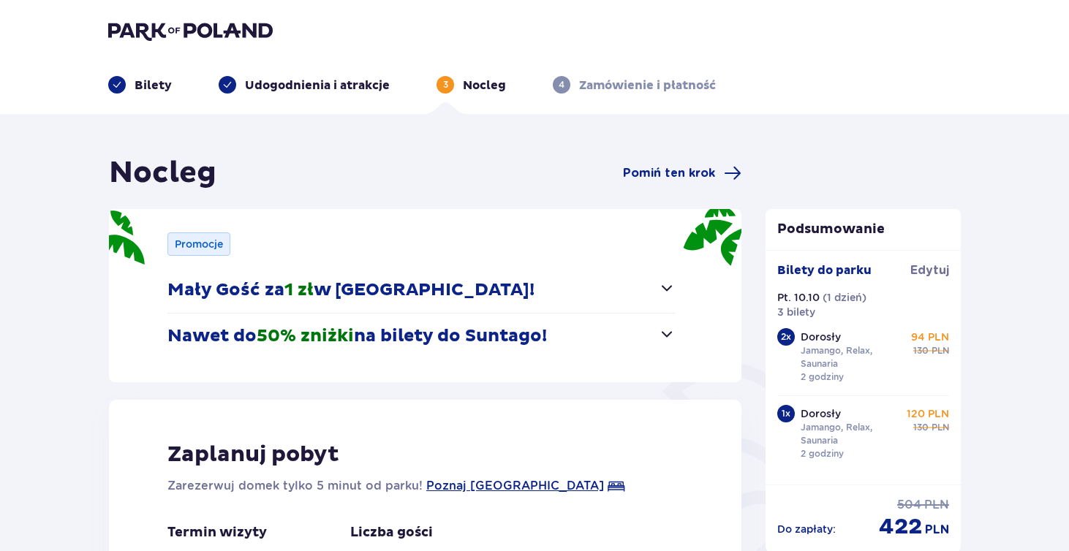
click at [370, 79] on p "Udogodnienia i atrakcje" at bounding box center [317, 86] width 145 height 16
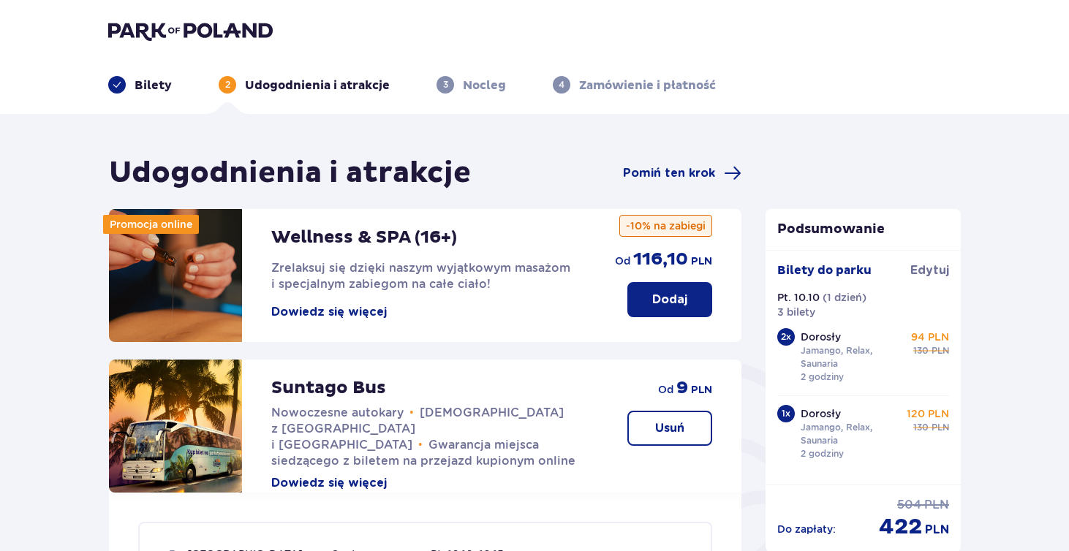
click at [151, 83] on p "Bilety" at bounding box center [153, 86] width 37 height 16
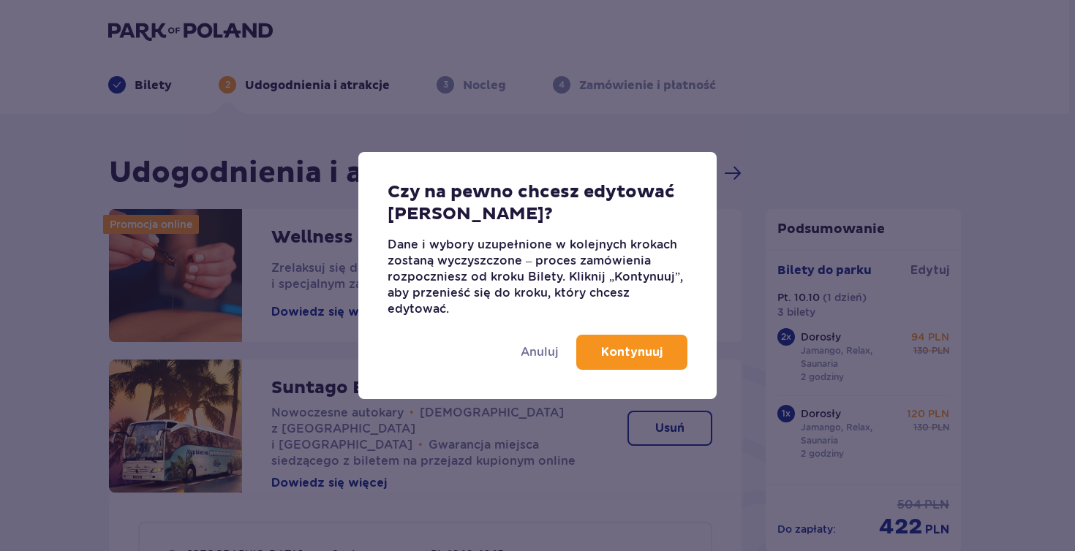
click at [541, 361] on div "Anuluj Kontynuuj" at bounding box center [537, 358] width 358 height 82
click at [542, 348] on p "Anuluj" at bounding box center [540, 352] width 38 height 16
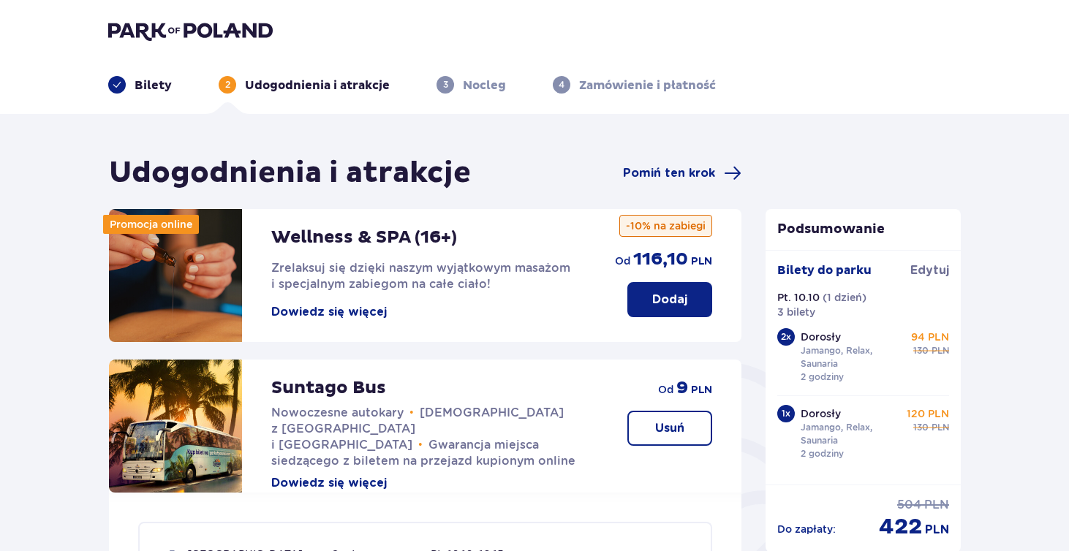
click at [636, 83] on p "Zamówienie i płatność" at bounding box center [647, 86] width 137 height 16
click at [546, 83] on ul "Bilety 2 Udogodnienia i atrakcje 3 Nocleg 4 Zamówienie i płatność" at bounding box center [534, 85] width 853 height 18
click at [554, 83] on span "4" at bounding box center [562, 85] width 18 height 18
click at [672, 181] on span "Pomiń ten krok" at bounding box center [669, 173] width 92 height 16
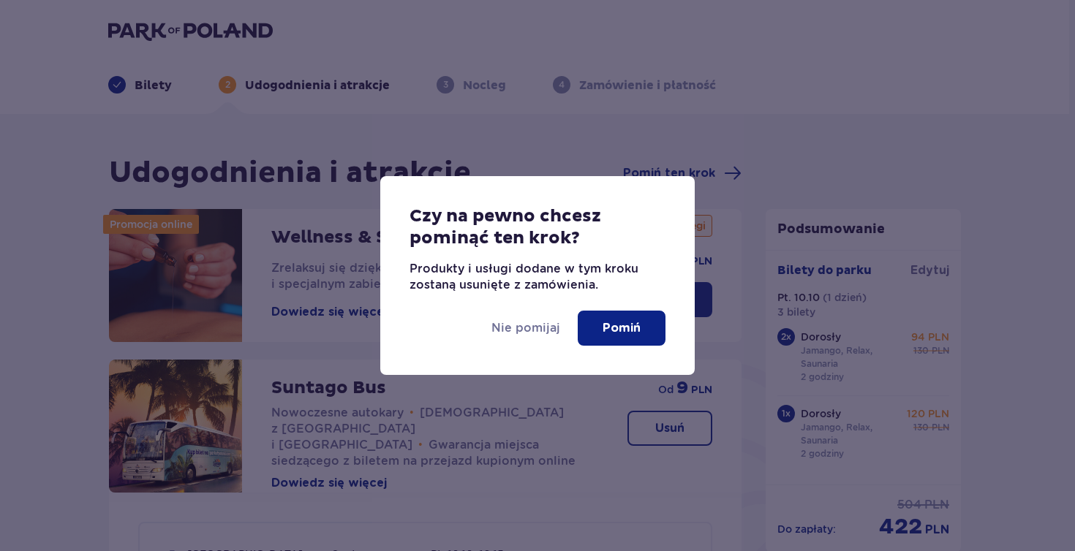
click at [531, 342] on div "Nie pomijaj Pomiń" at bounding box center [537, 334] width 314 height 82
click at [531, 332] on p "Nie pomijaj" at bounding box center [525, 328] width 69 height 16
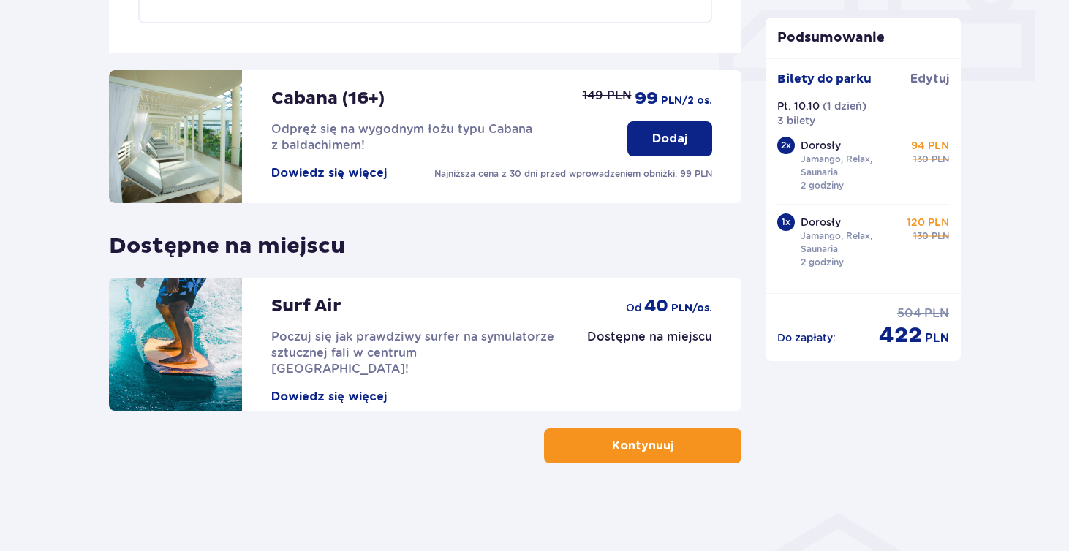
click at [625, 456] on button "Kontynuuj" at bounding box center [642, 446] width 197 height 35
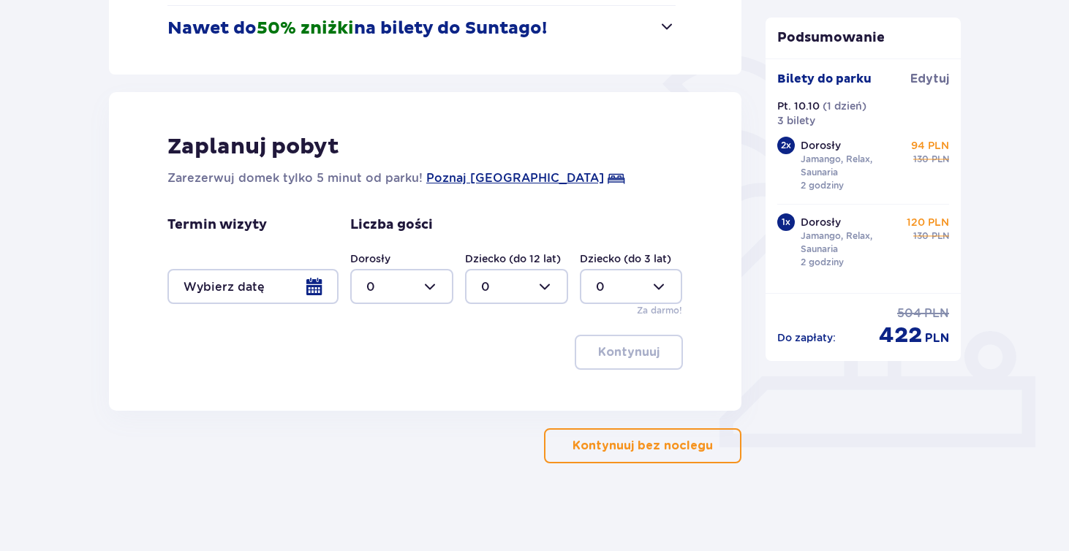
click at [633, 445] on p "Kontynuuj bez noclegu" at bounding box center [643, 446] width 140 height 16
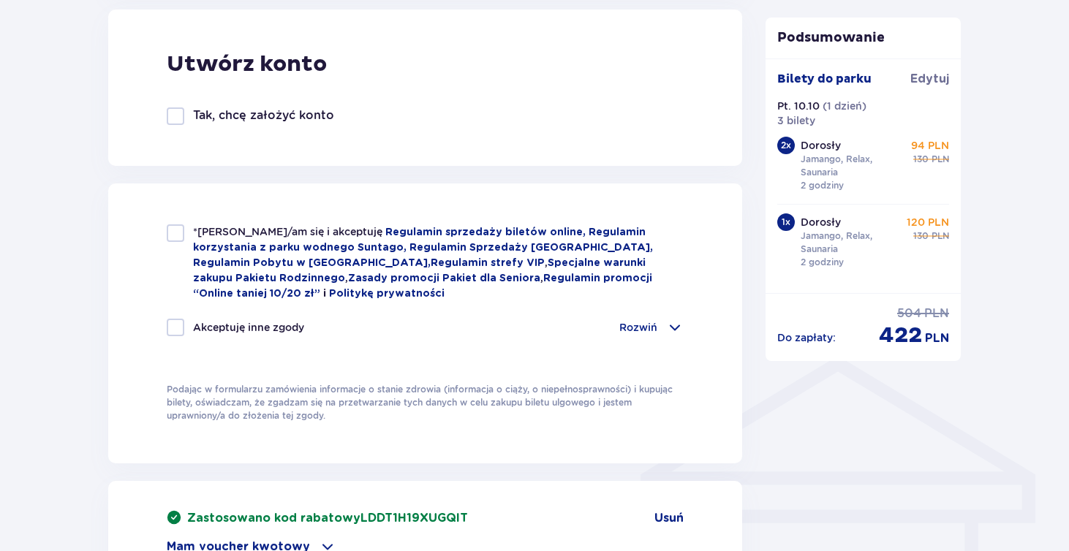
scroll to position [834, 0]
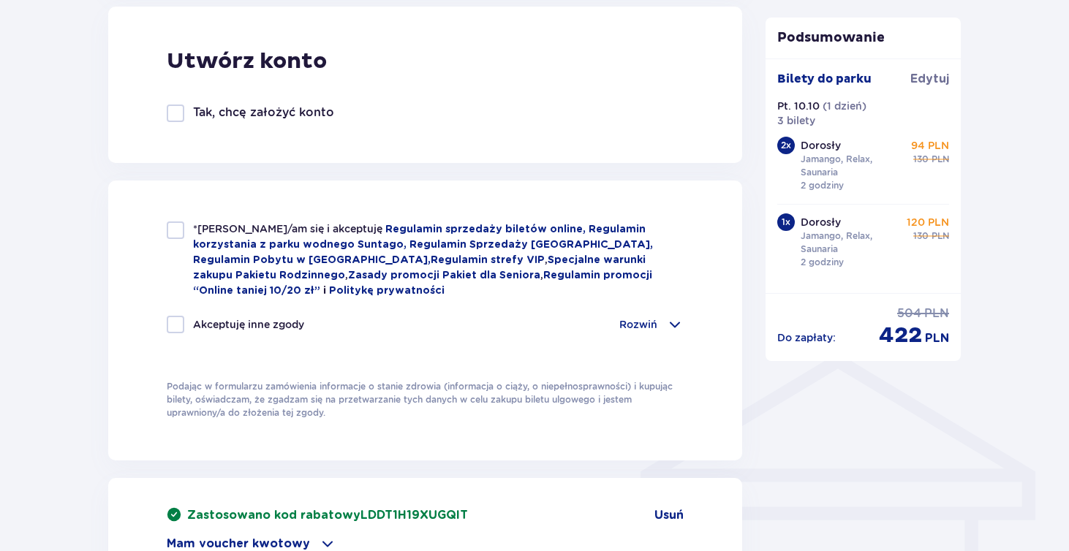
click at [173, 225] on div at bounding box center [176, 231] width 18 height 18
checkbox input "true"
click at [177, 325] on div at bounding box center [176, 325] width 18 height 18
checkbox input "true"
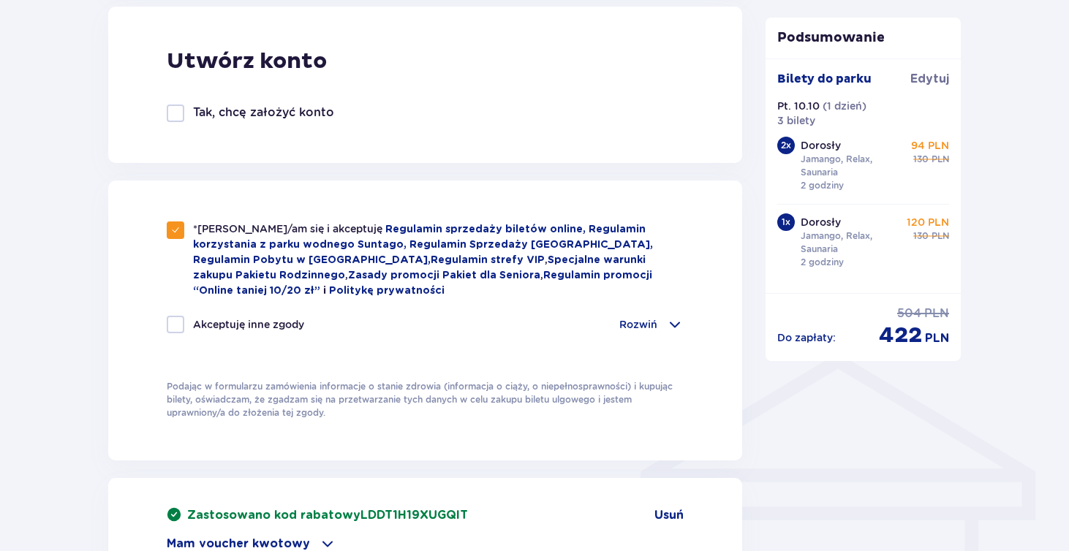
checkbox input "true"
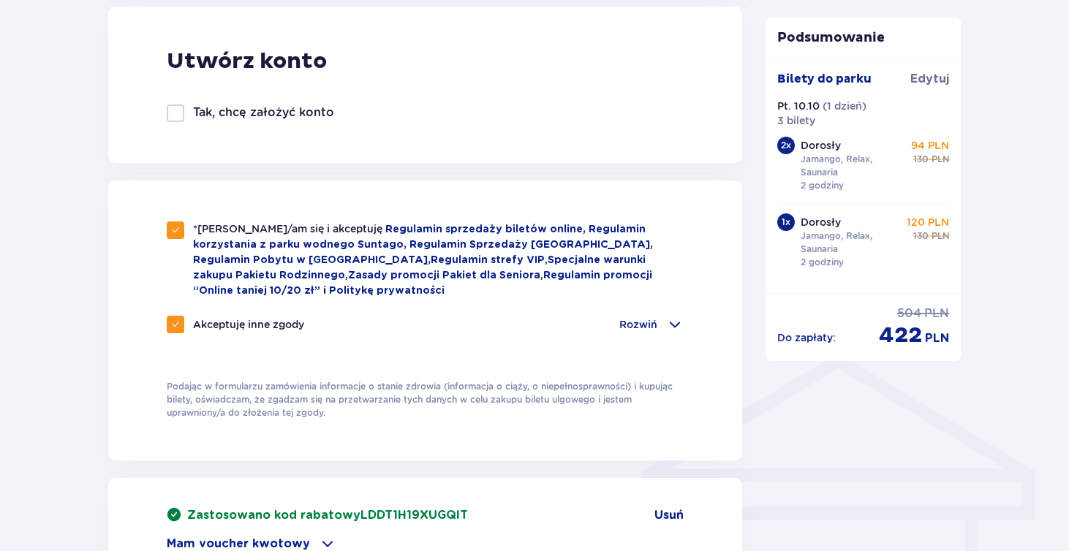
click at [674, 325] on span at bounding box center [675, 325] width 18 height 18
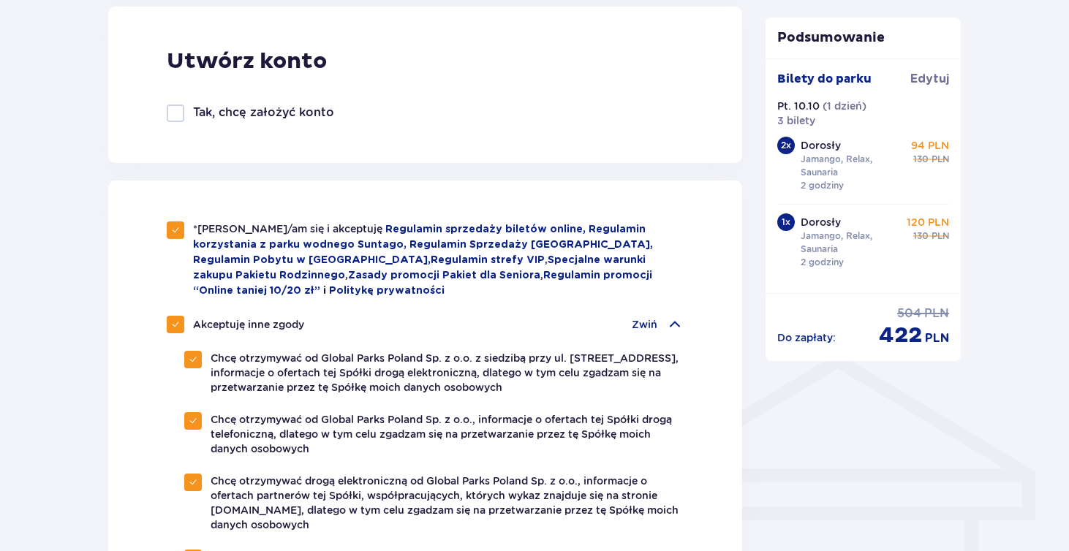
click at [674, 325] on span at bounding box center [675, 325] width 18 height 18
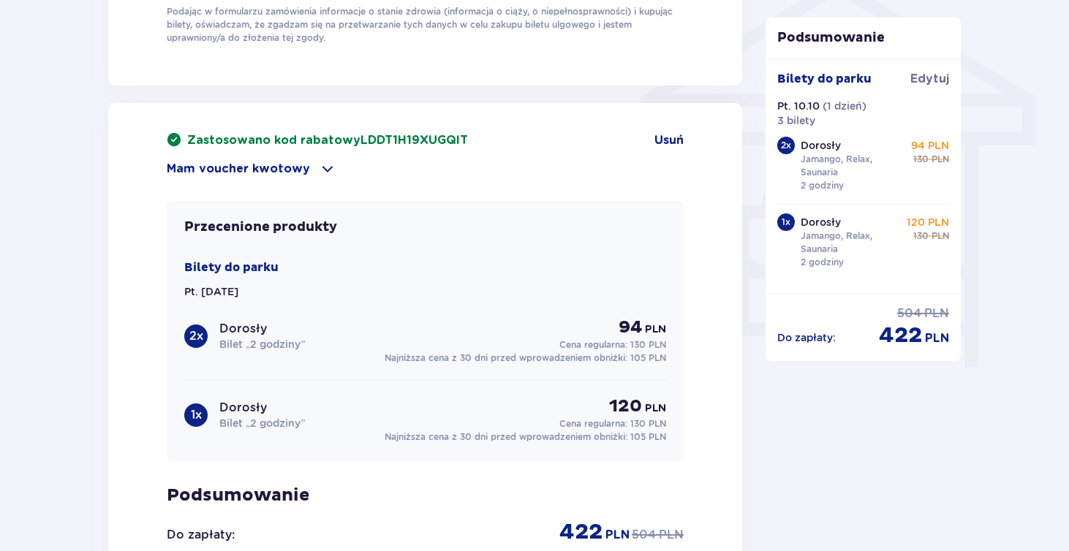
scroll to position [1213, 0]
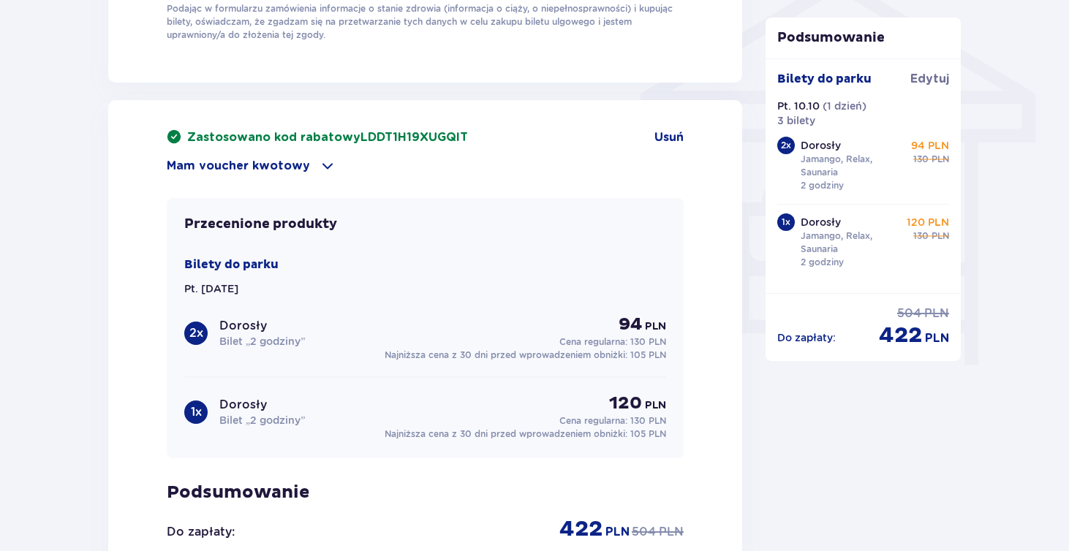
click at [325, 163] on span at bounding box center [328, 166] width 18 height 18
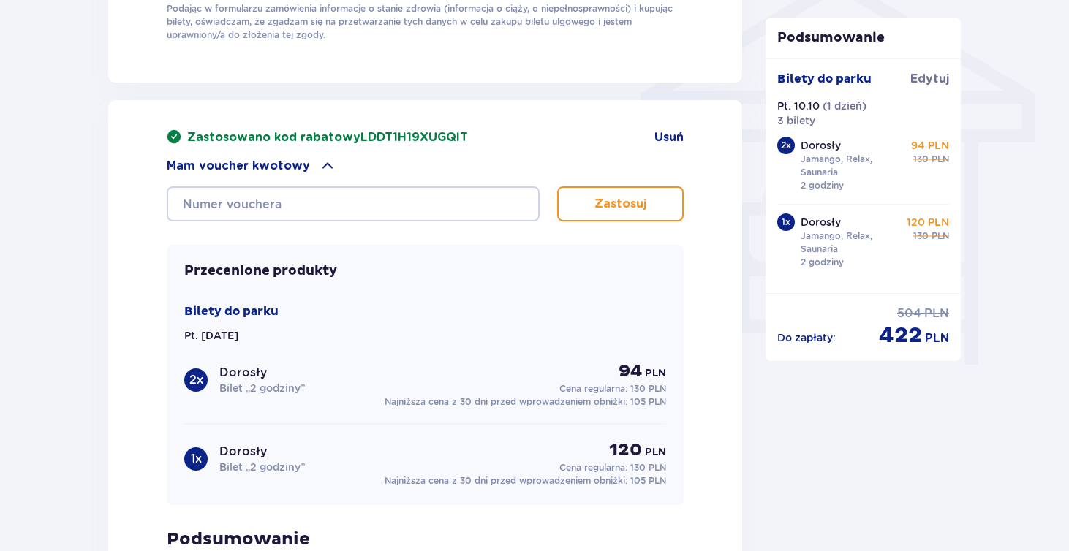
click at [325, 163] on span at bounding box center [328, 166] width 18 height 18
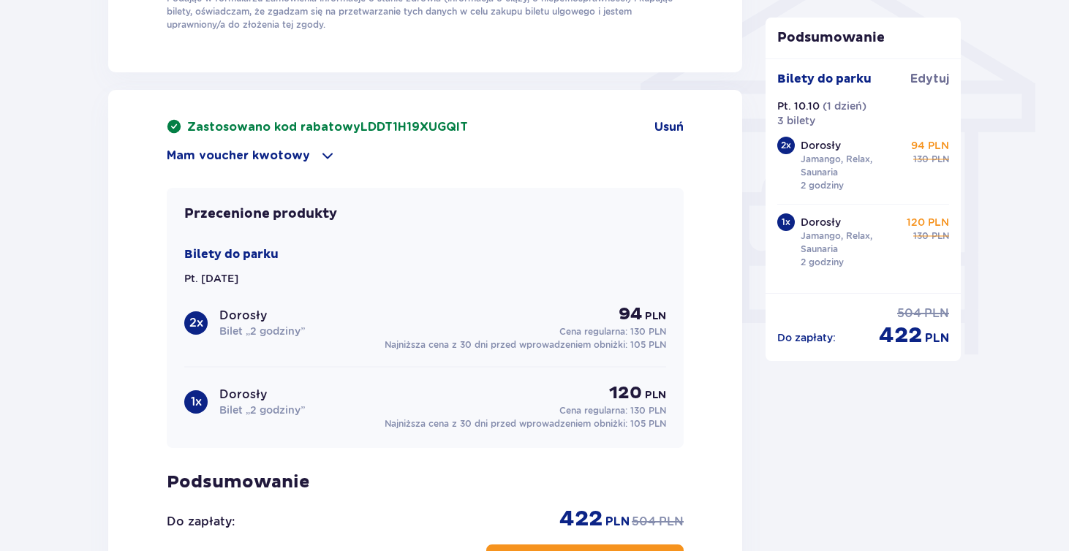
scroll to position [1222, 0]
click at [320, 162] on span at bounding box center [328, 157] width 18 height 18
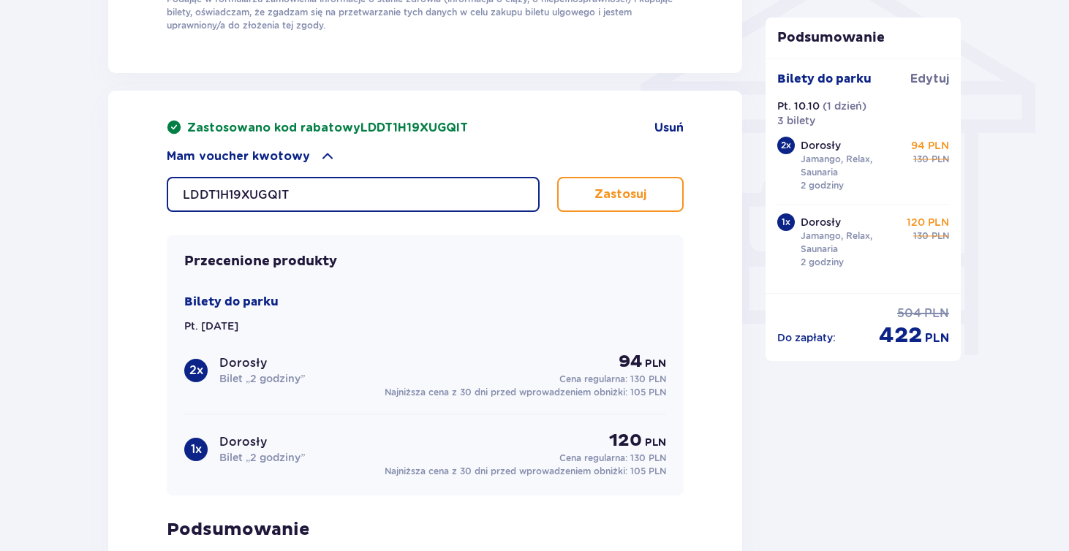
type input "LDDT1H19XUGQIT"
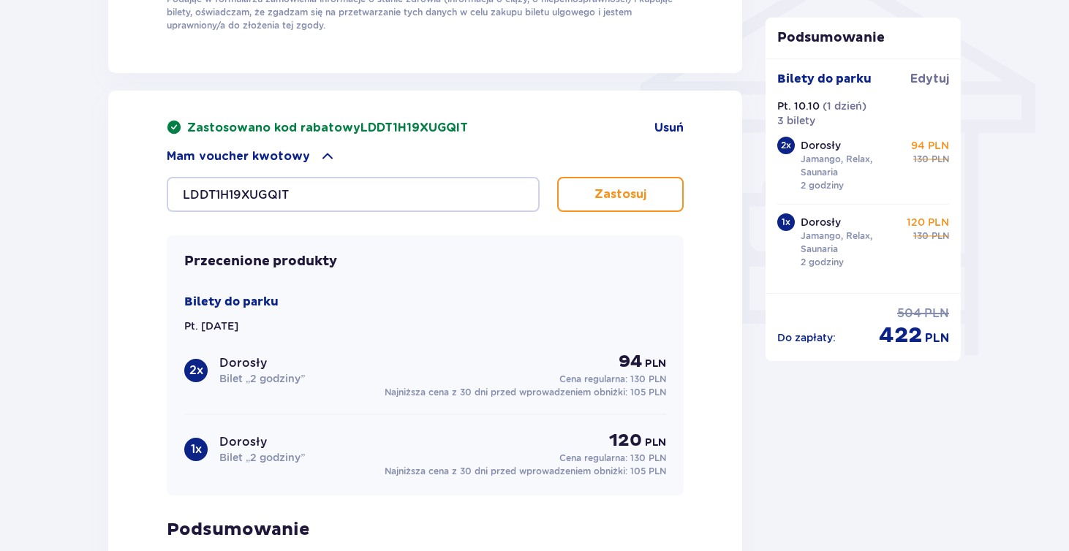
click at [649, 178] on button "Zastosuj" at bounding box center [620, 194] width 127 height 35
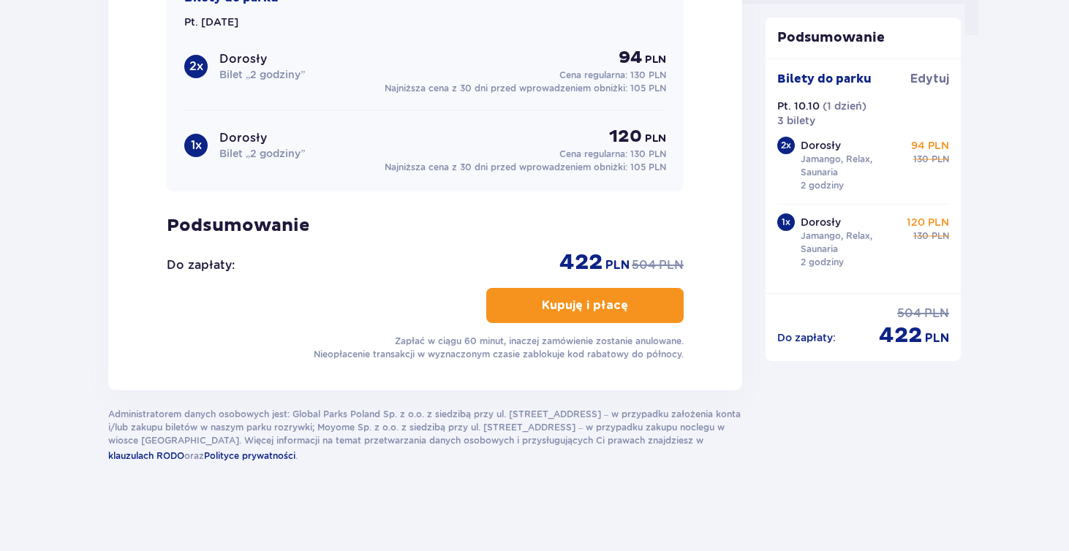
scroll to position [1542, 0]
click at [601, 309] on p "Kupuję i płacę" at bounding box center [585, 306] width 86 height 16
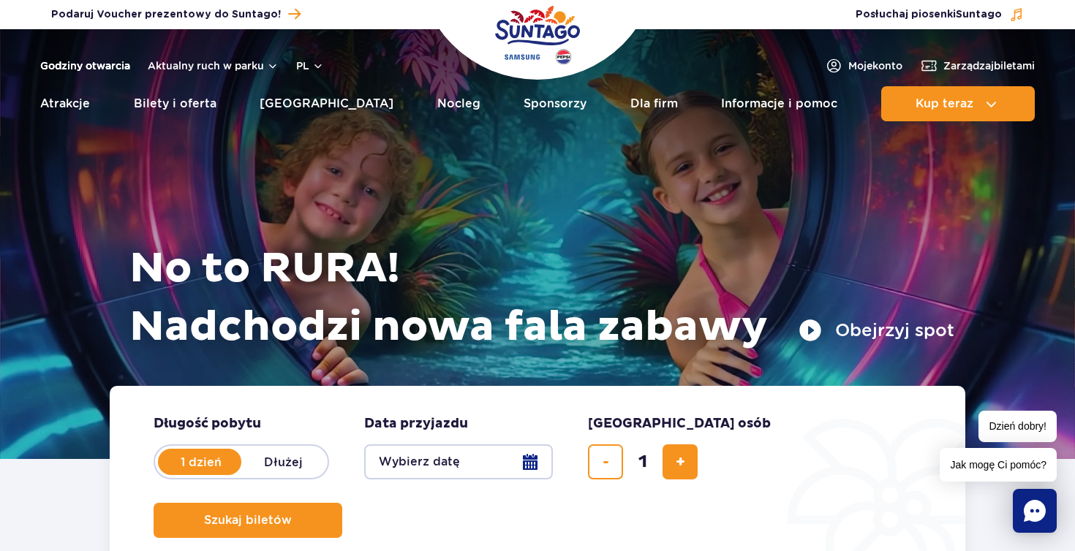
click at [116, 67] on link "Godziny otwarcia" at bounding box center [85, 66] width 90 height 15
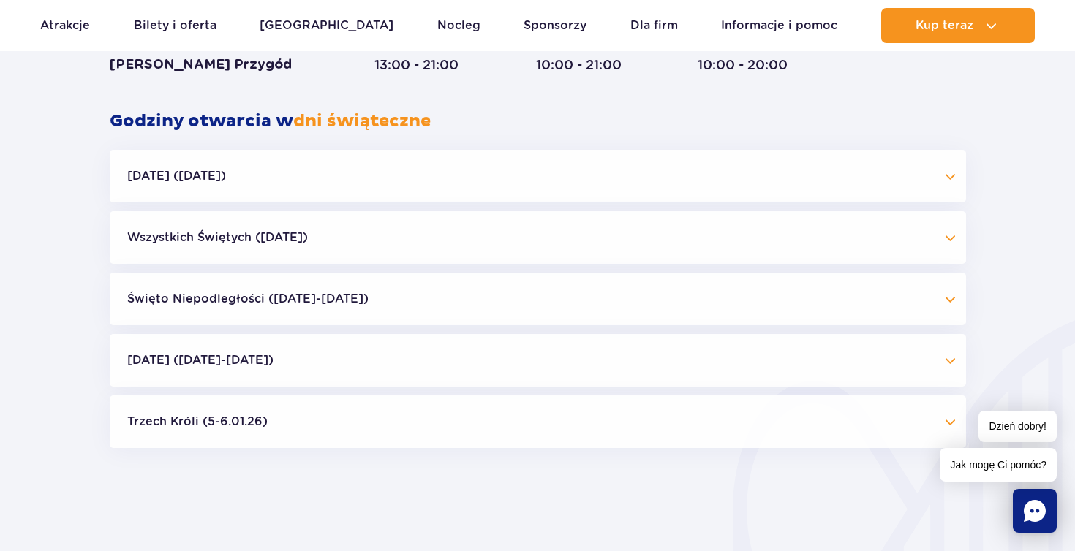
scroll to position [1378, 0]
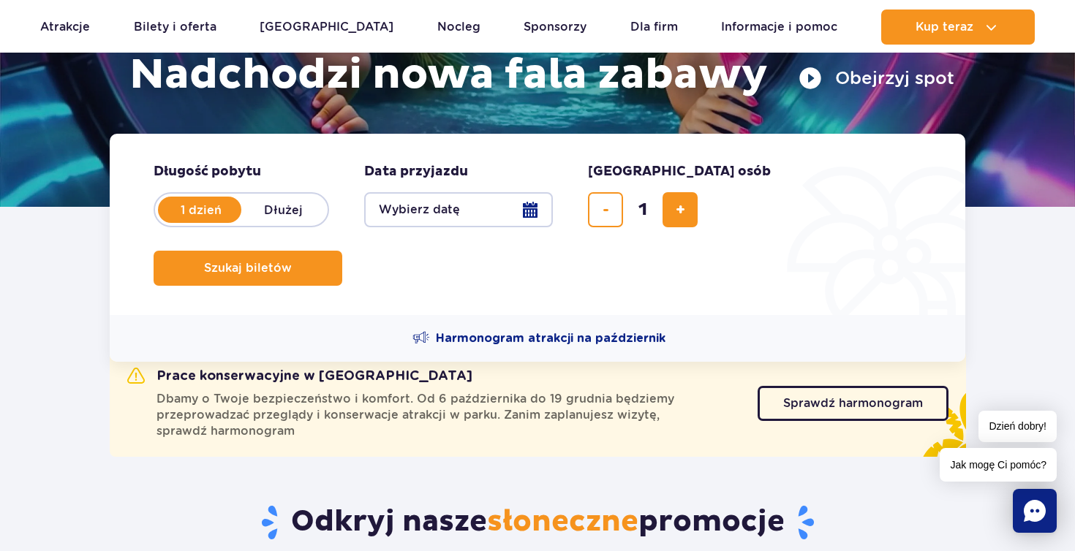
scroll to position [263, 0]
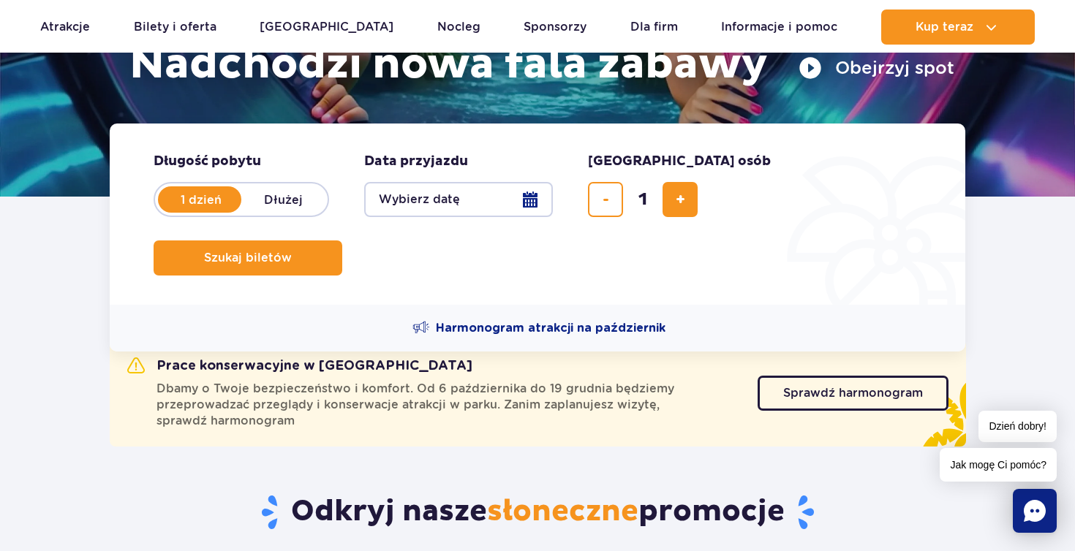
click at [523, 201] on button "Wybierz datę" at bounding box center [458, 199] width 189 height 35
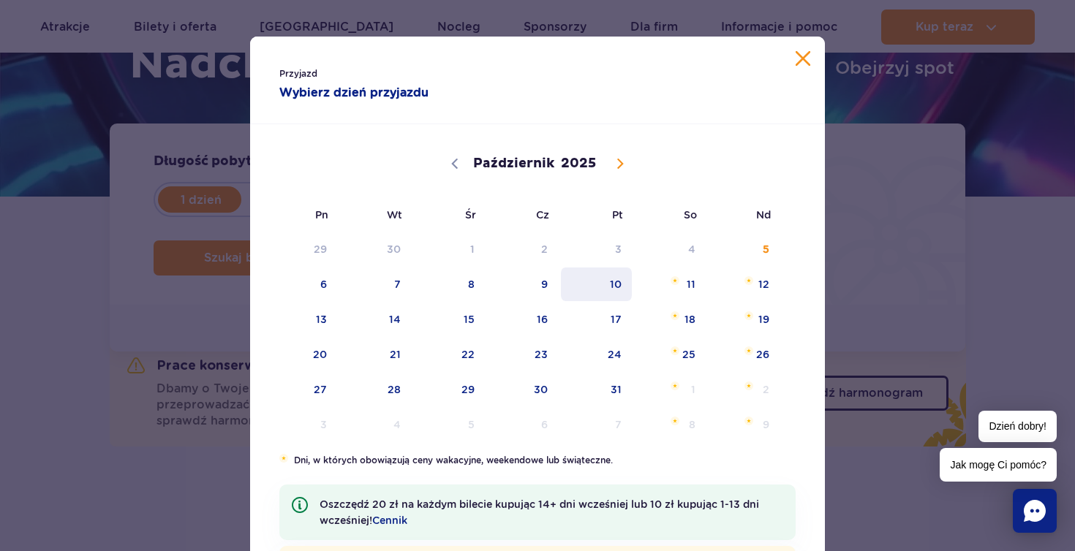
click at [620, 288] on span "10" at bounding box center [596, 285] width 74 height 34
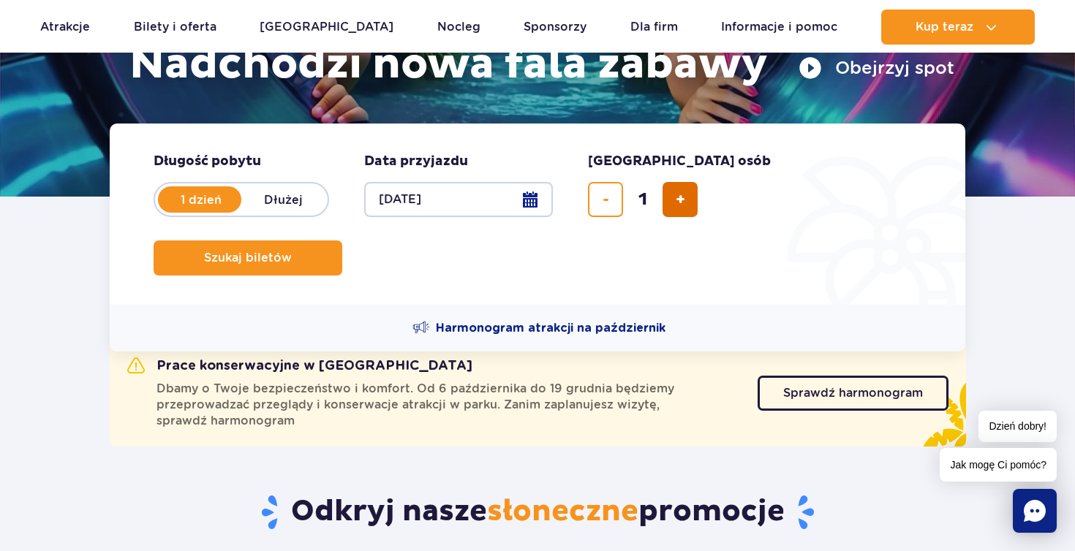
click at [678, 200] on span "dodaj bilet" at bounding box center [681, 200] width 10 height 0
type input "3"
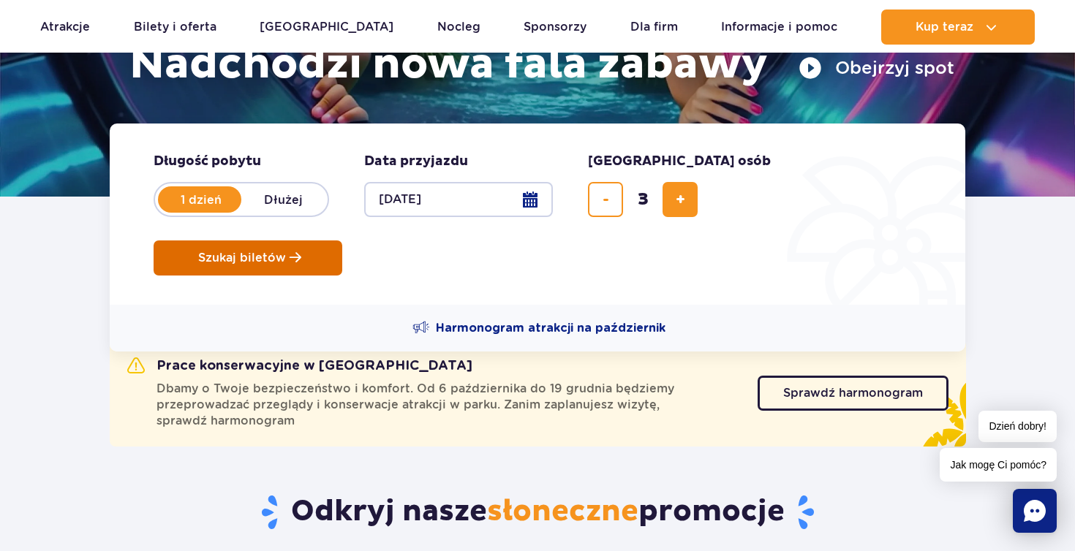
click at [286, 252] on span "Szukaj biletów" at bounding box center [242, 258] width 88 height 13
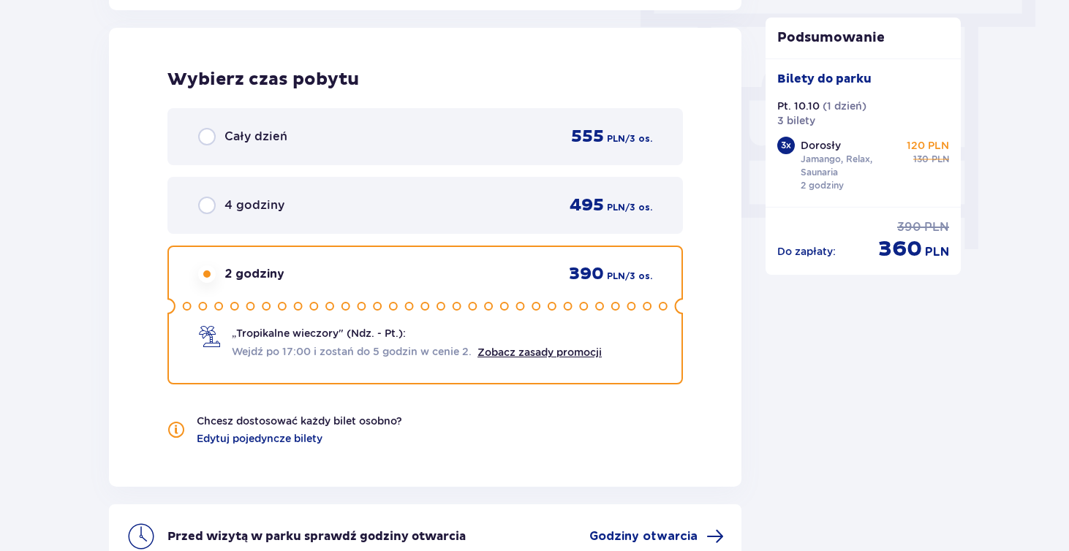
scroll to position [1332, 0]
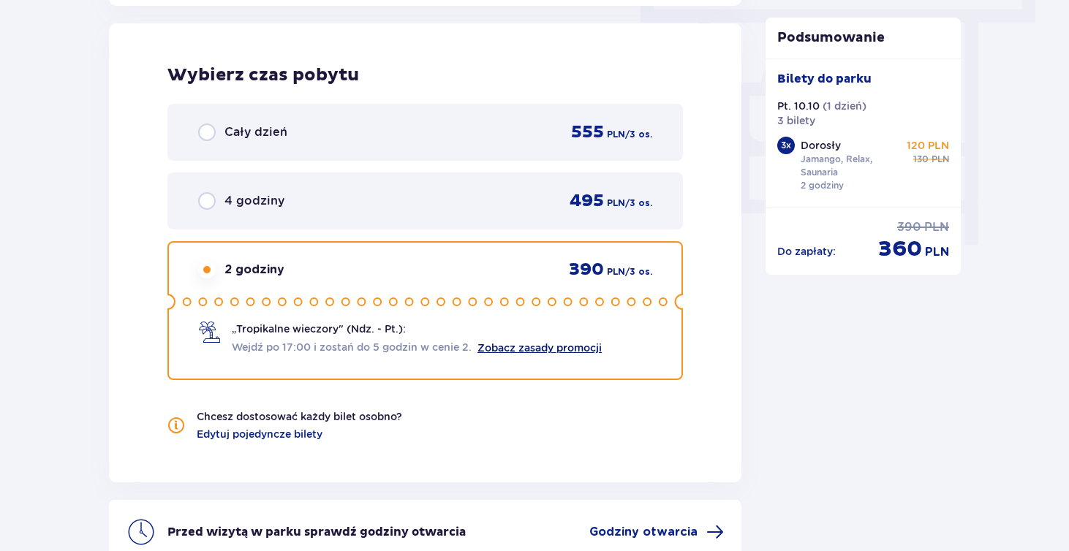
click at [530, 352] on link "Zobacz zasady promocji" at bounding box center [540, 348] width 124 height 12
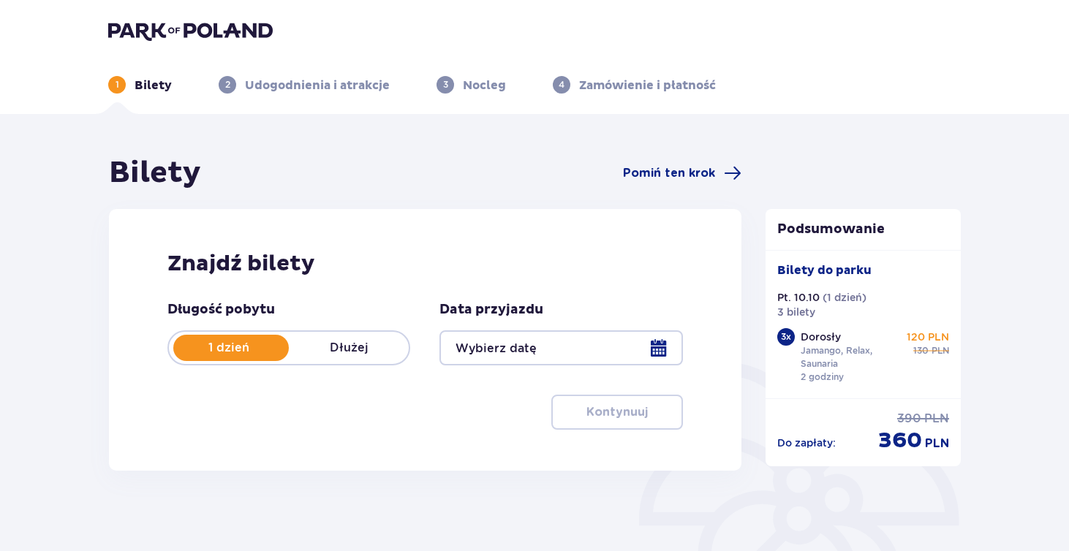
type input "10.10.25"
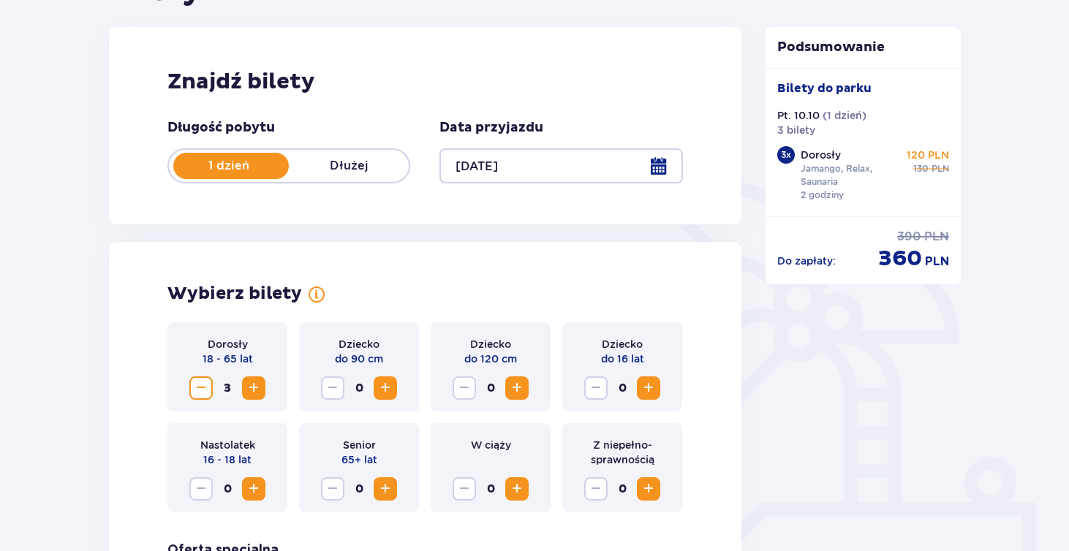
scroll to position [181, 0]
